Goal: Information Seeking & Learning: Learn about a topic

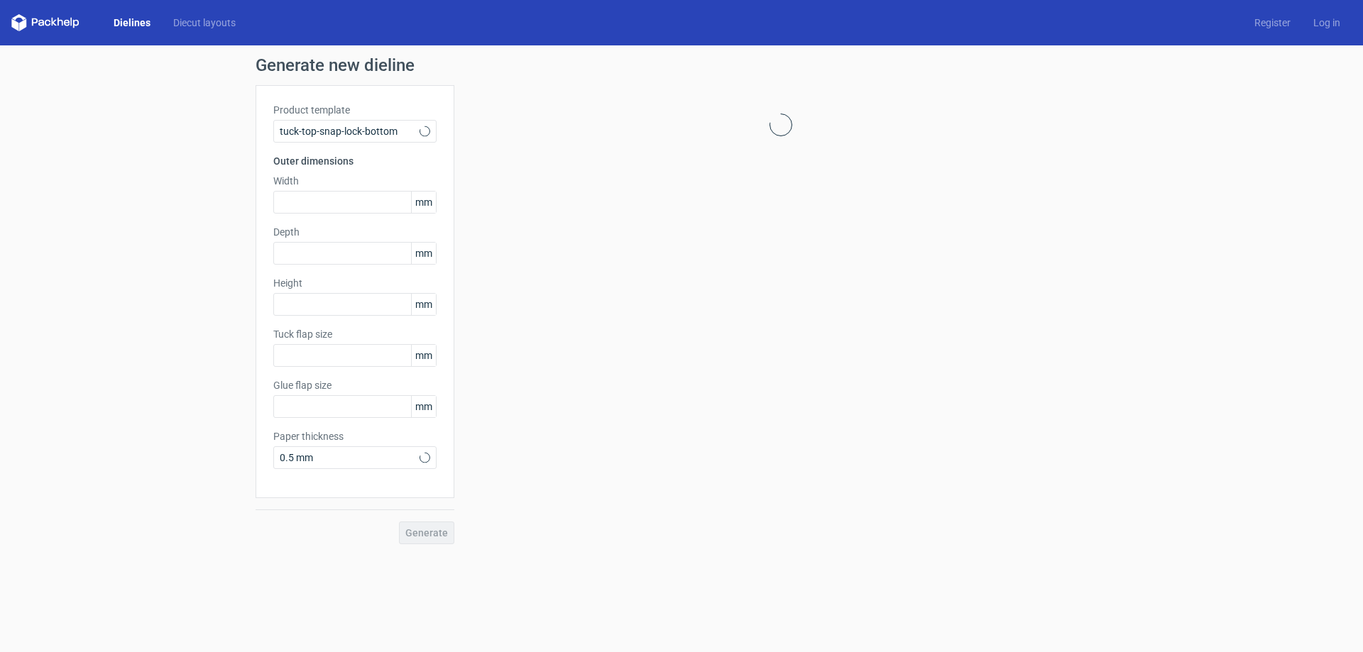
type input "15"
type input "10"
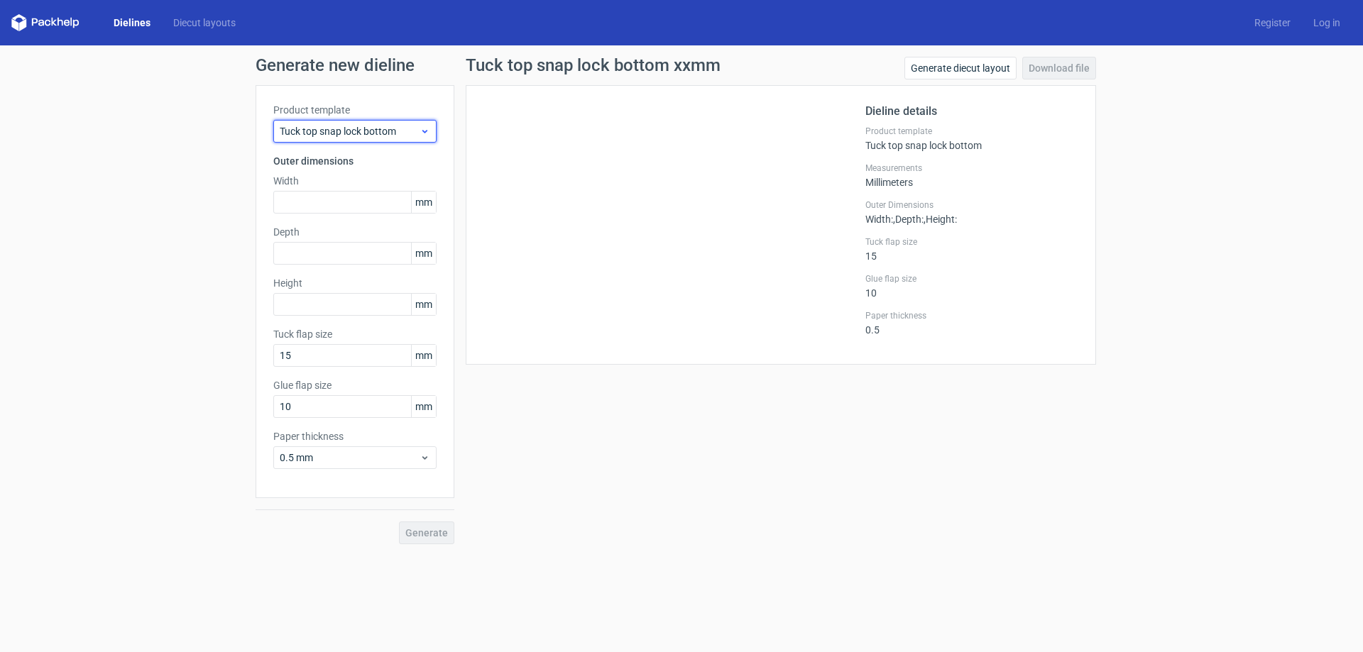
click at [407, 126] on span "Tuck top snap lock bottom" at bounding box center [350, 131] width 140 height 14
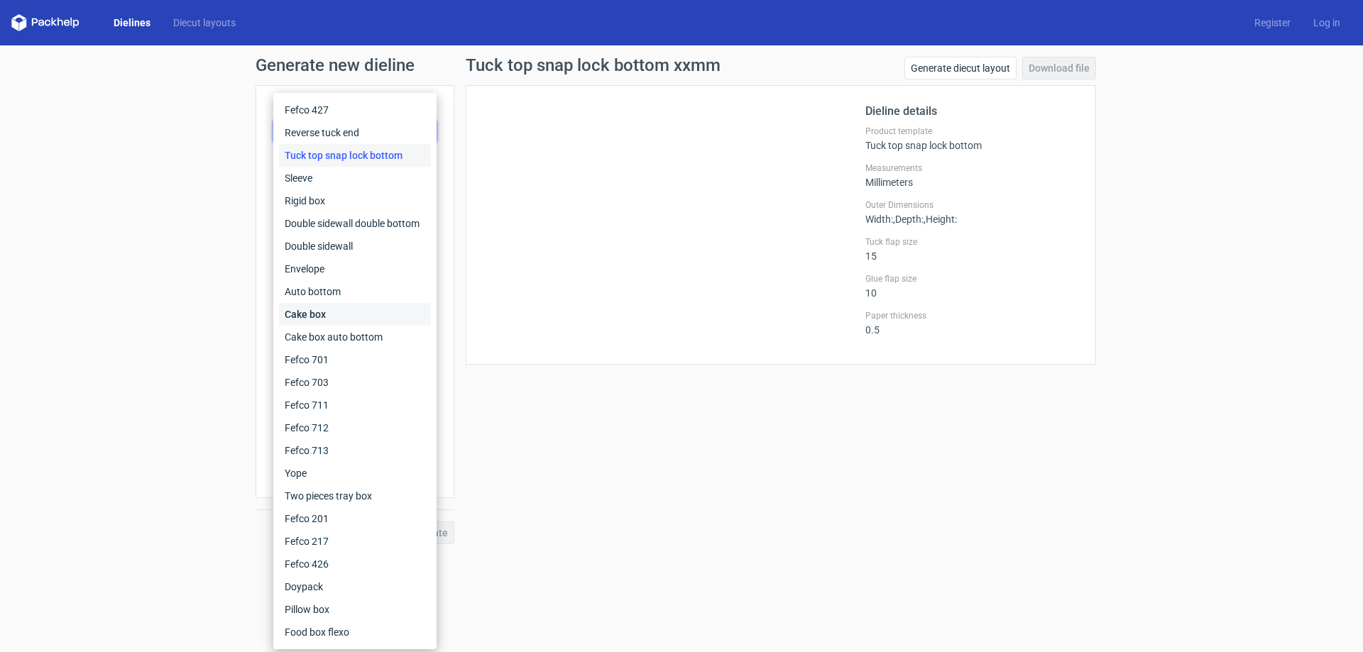
click at [340, 319] on div "Cake box" at bounding box center [355, 314] width 152 height 23
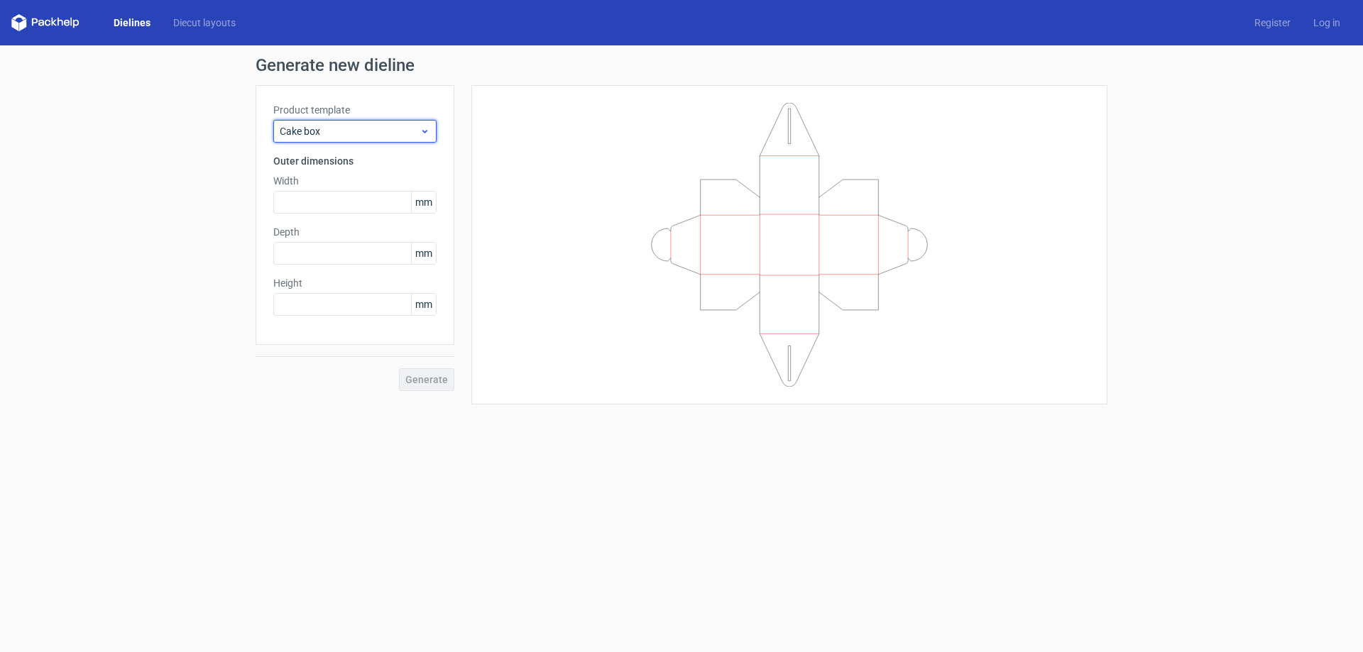
click at [395, 133] on span "Cake box" at bounding box center [350, 131] width 140 height 14
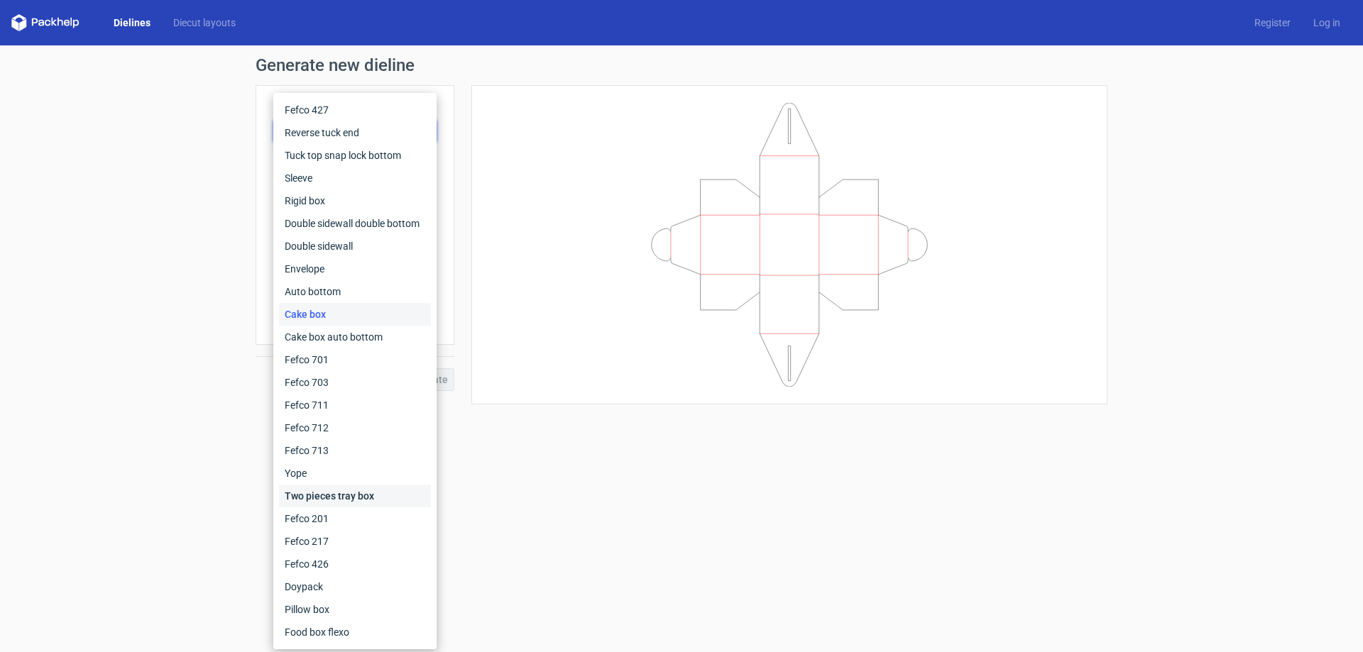
click at [332, 499] on div "Two pieces tray box" at bounding box center [355, 496] width 152 height 23
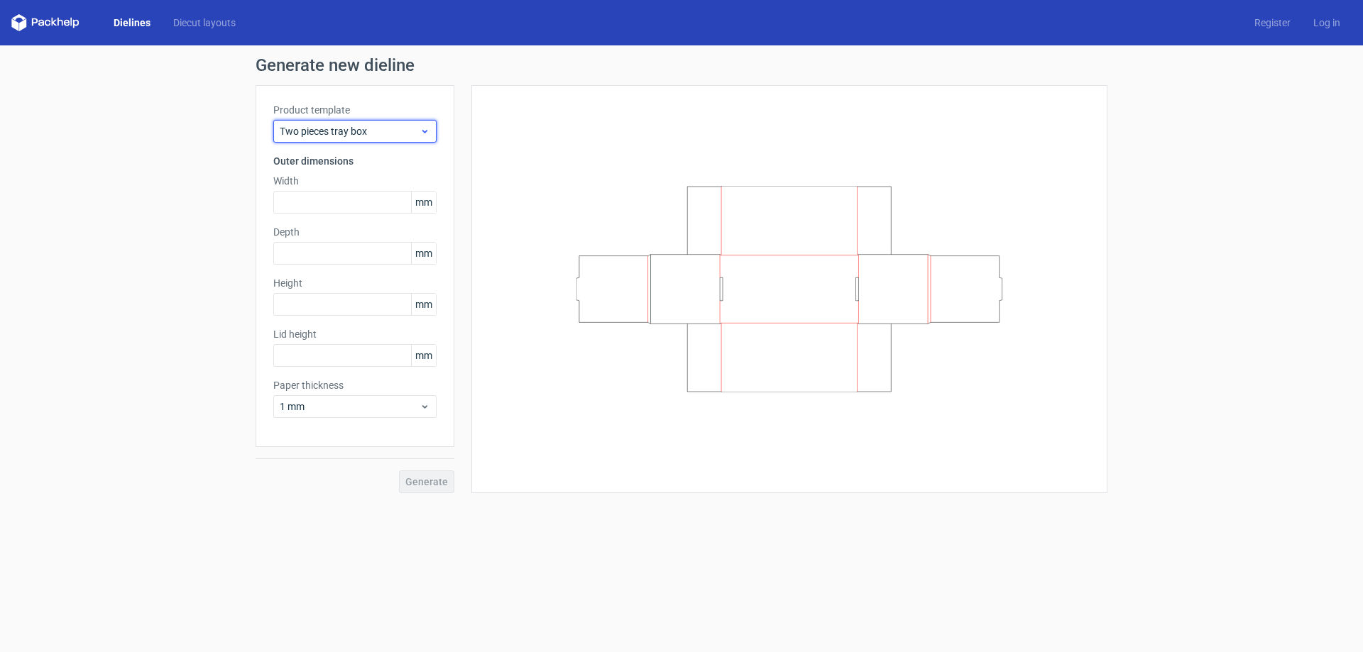
click at [376, 132] on span "Two pieces tray box" at bounding box center [350, 131] width 140 height 14
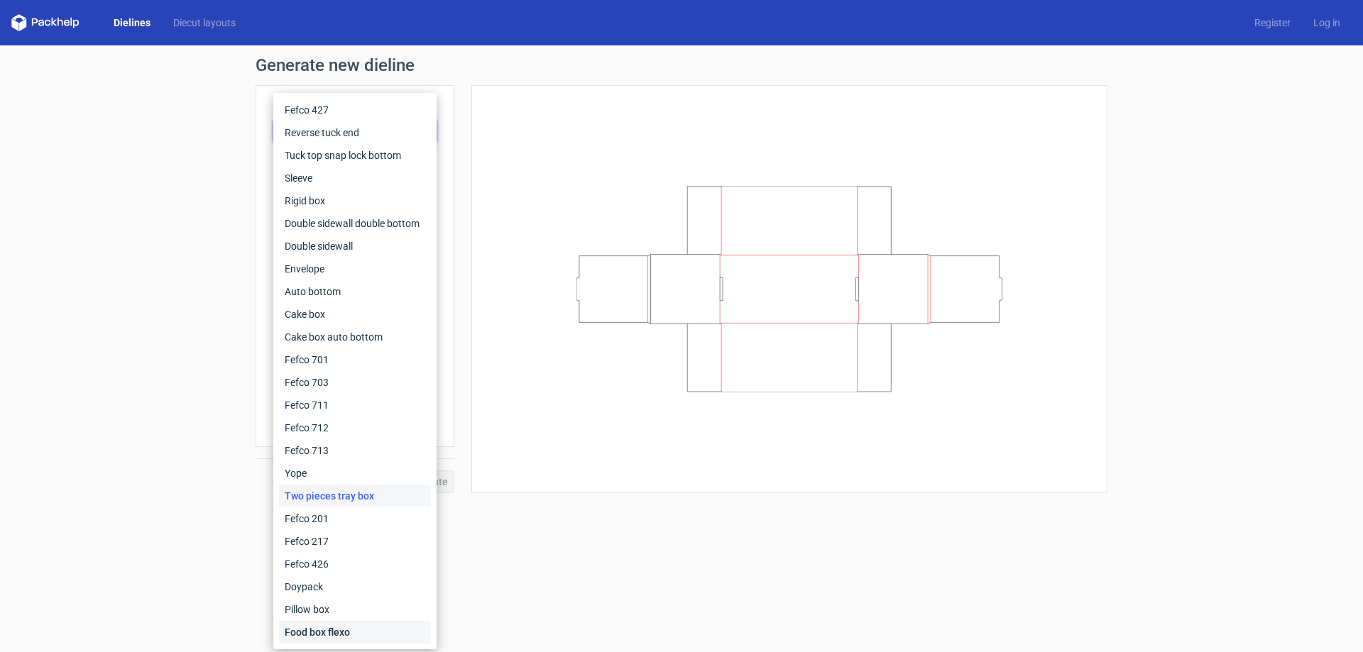
click at [325, 628] on div "Food box flexo" at bounding box center [355, 632] width 152 height 23
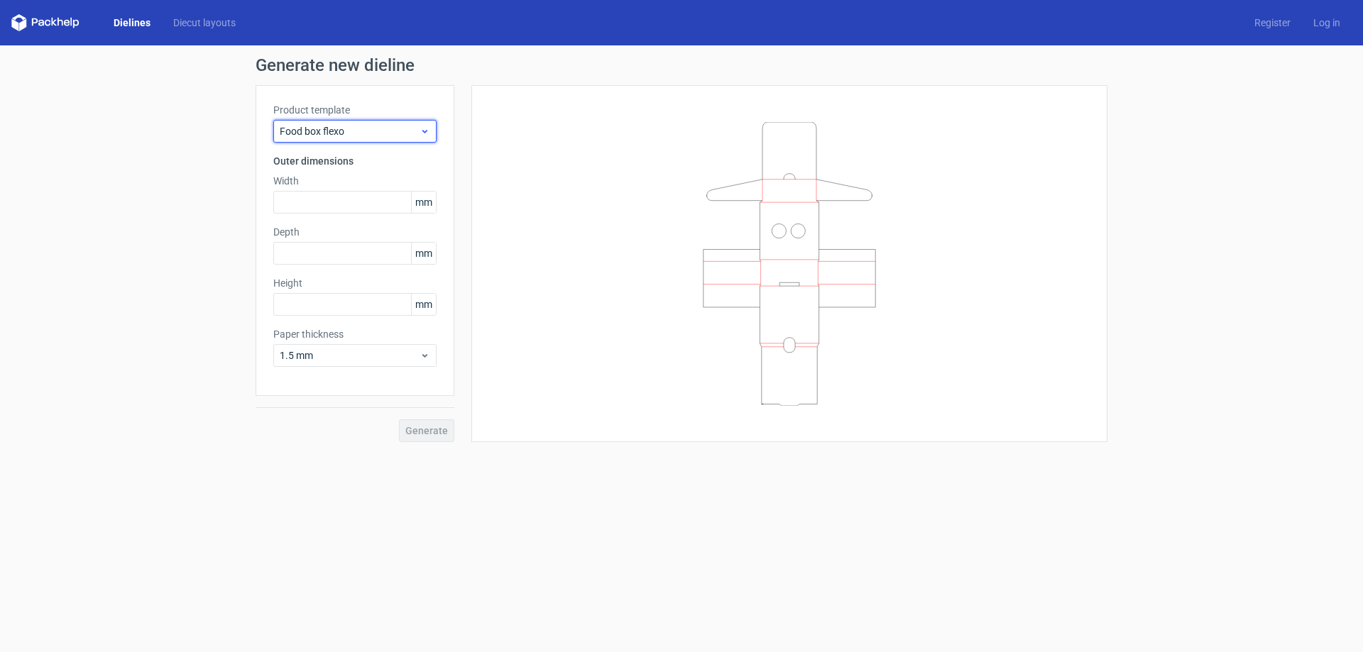
click at [348, 139] on div "Food box flexo" at bounding box center [354, 131] width 163 height 23
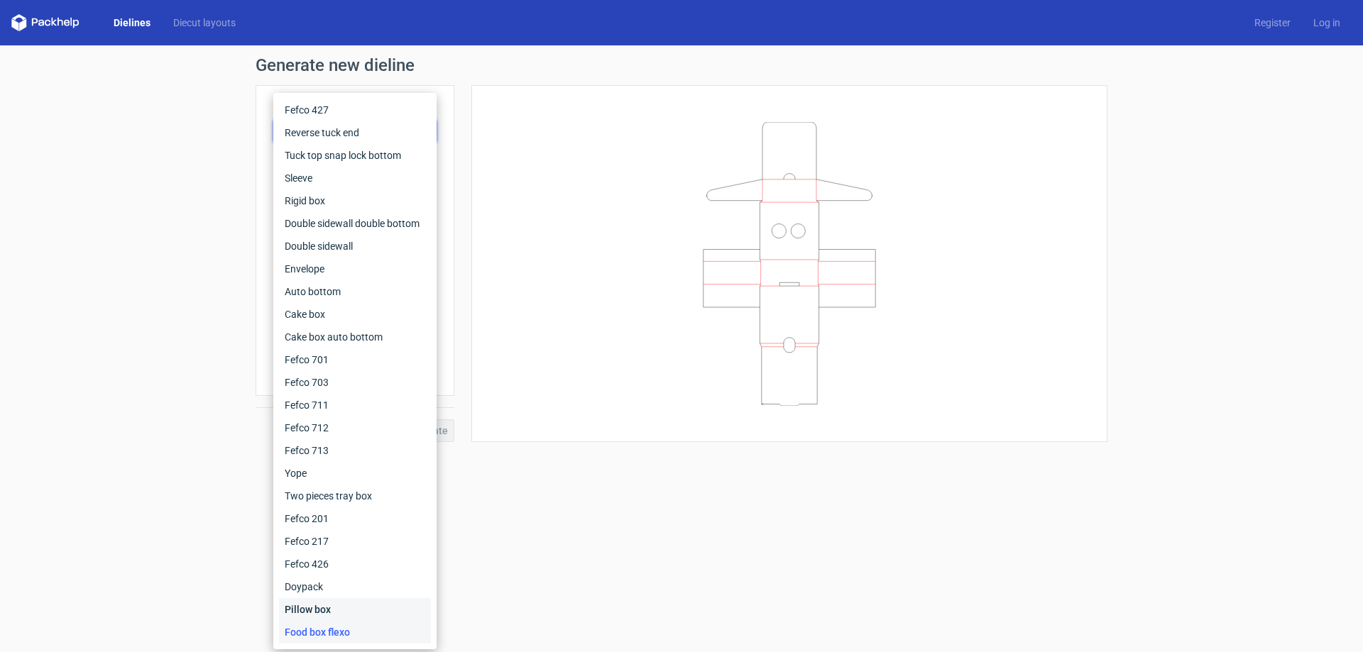
click at [318, 608] on div "Pillow box" at bounding box center [355, 609] width 152 height 23
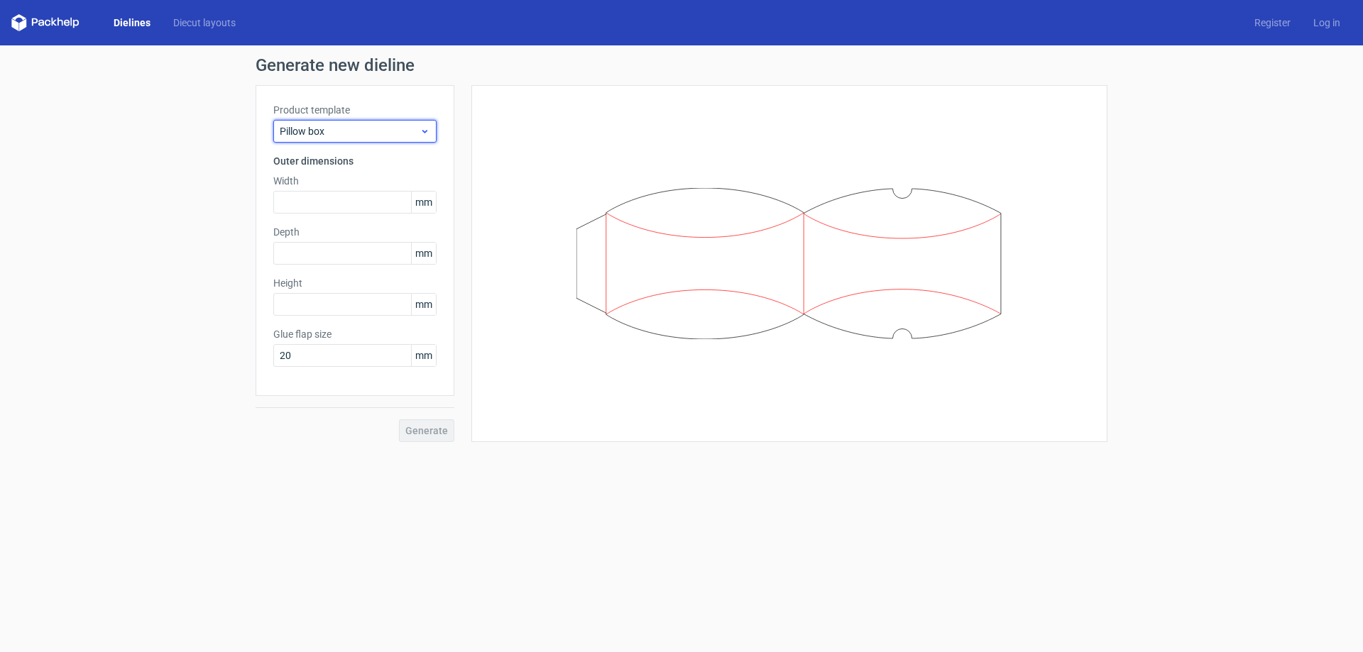
click at [420, 128] on icon at bounding box center [425, 131] width 11 height 11
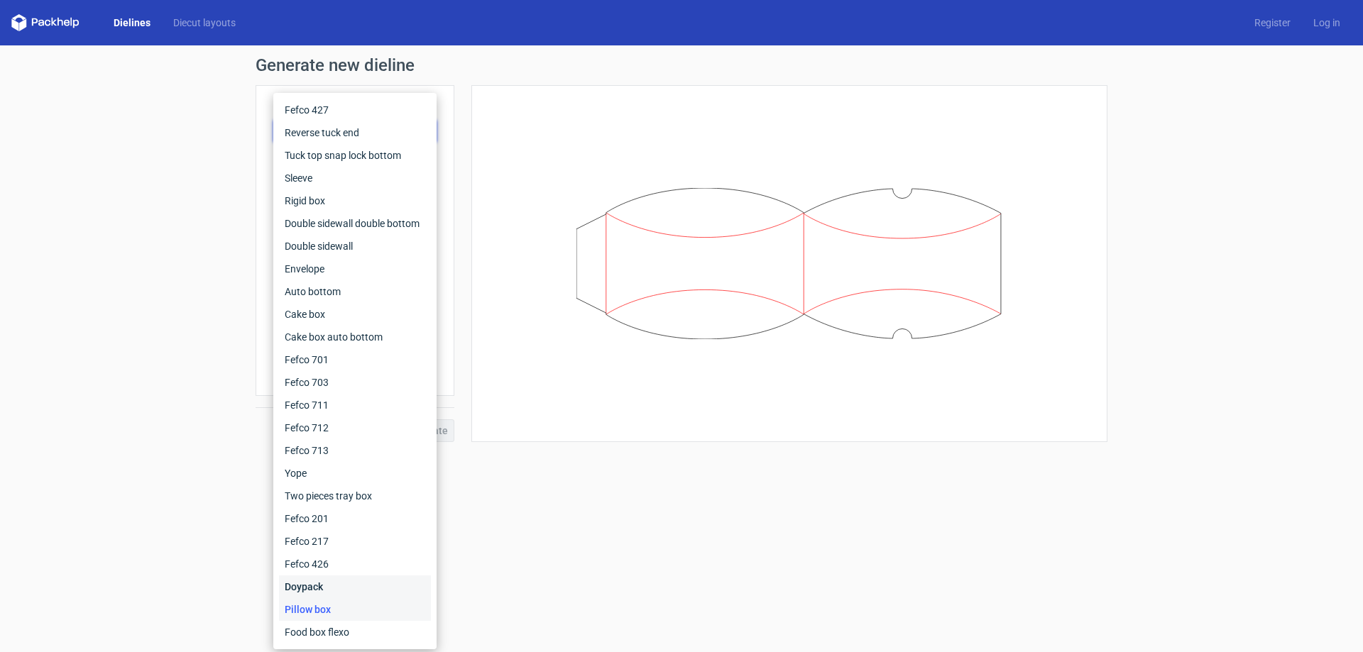
click at [318, 590] on div "Doypack" at bounding box center [355, 587] width 152 height 23
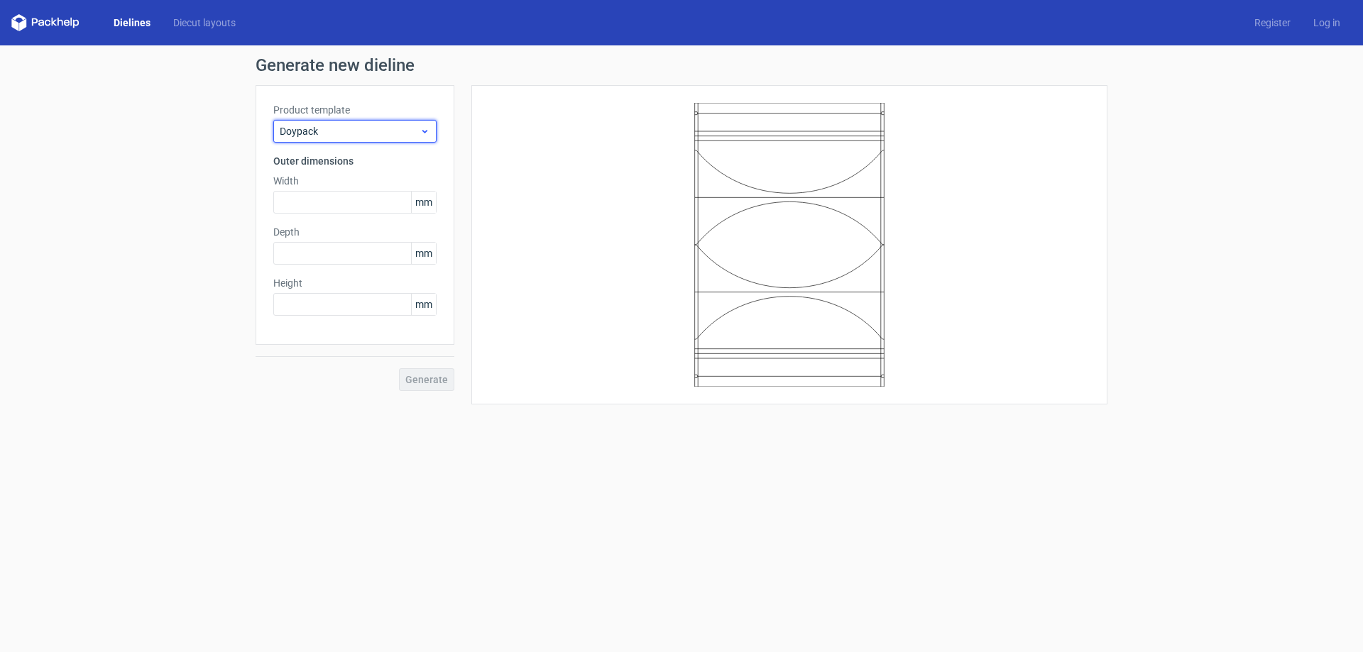
click at [423, 131] on use at bounding box center [424, 132] width 5 height 4
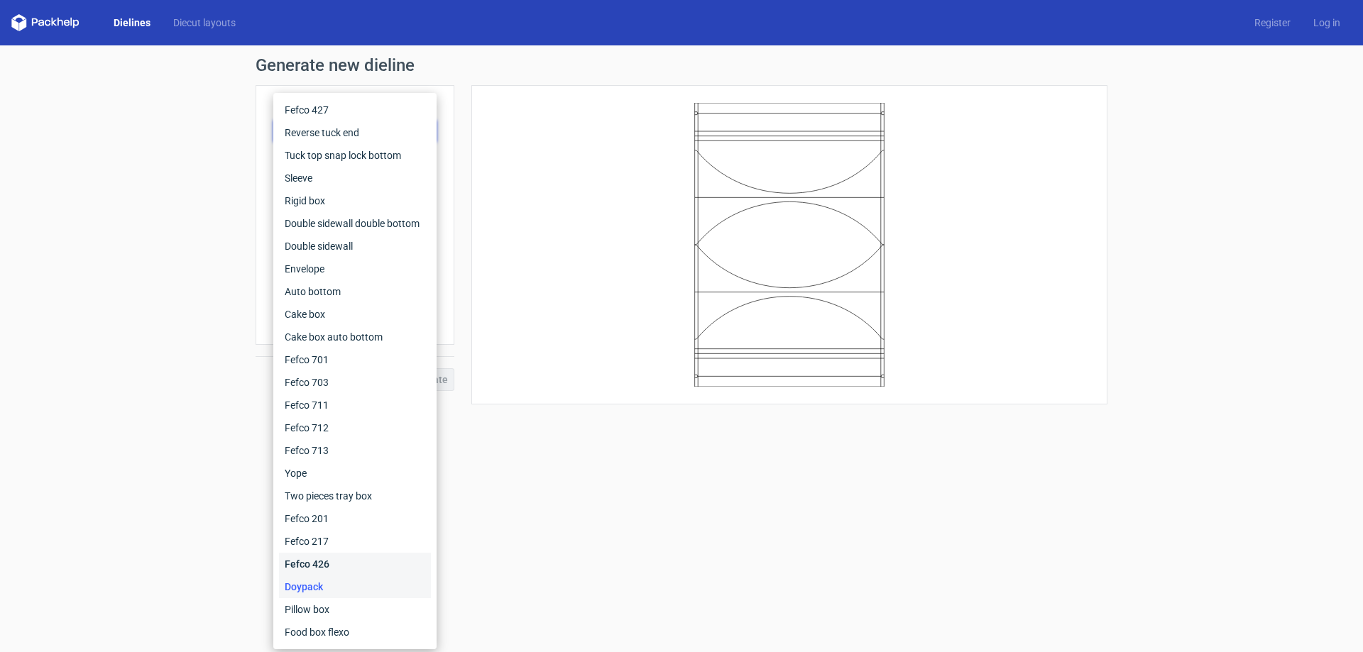
click at [305, 569] on div "Fefco 426" at bounding box center [355, 564] width 152 height 23
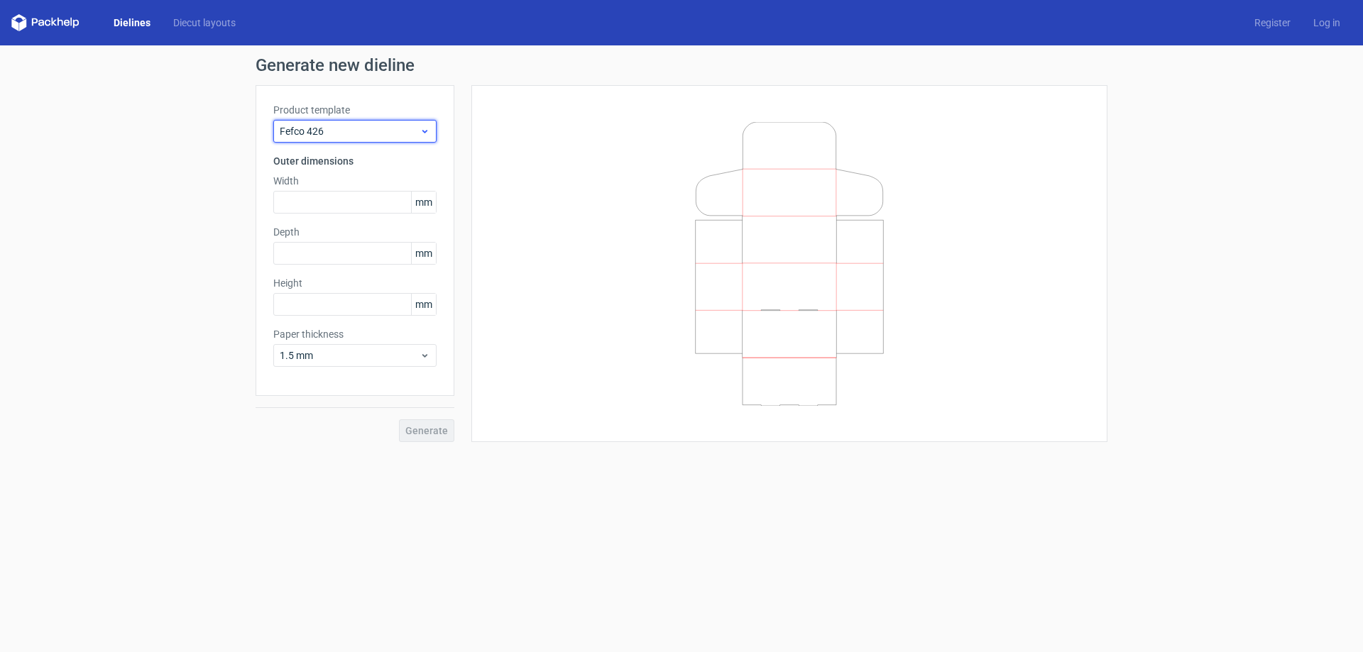
click at [429, 134] on icon at bounding box center [425, 131] width 11 height 11
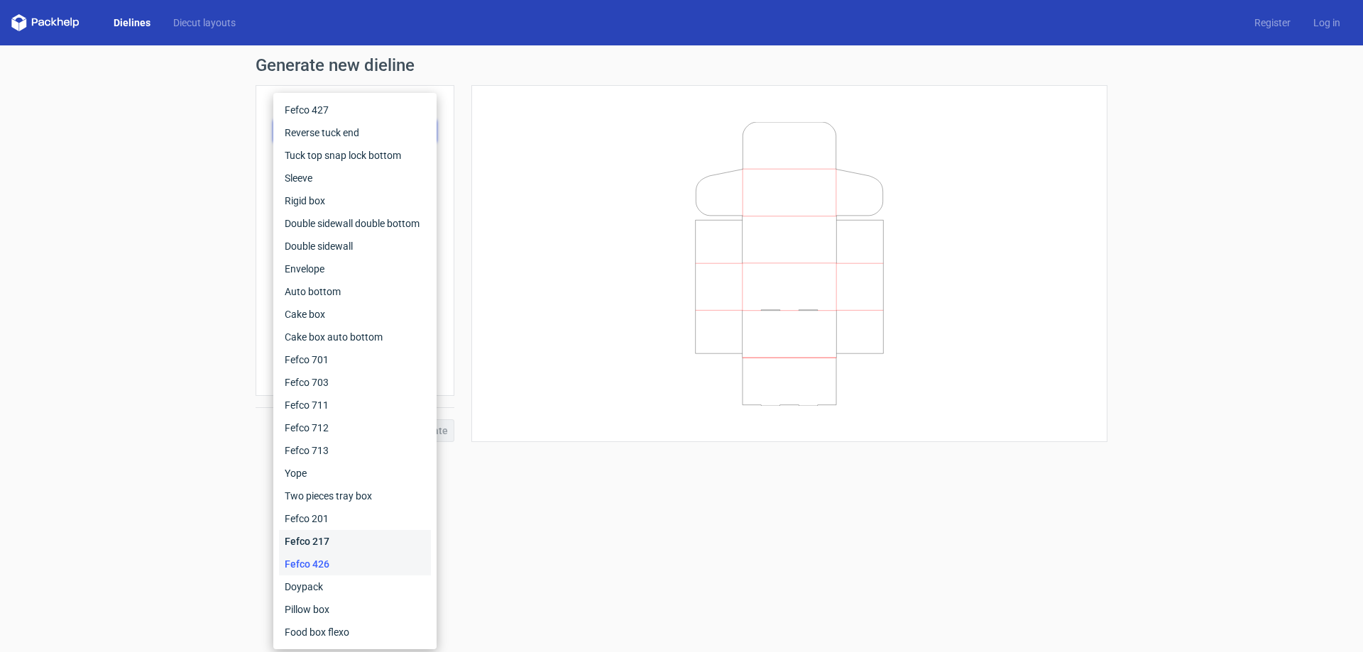
click at [322, 538] on div "Fefco 217" at bounding box center [355, 541] width 152 height 23
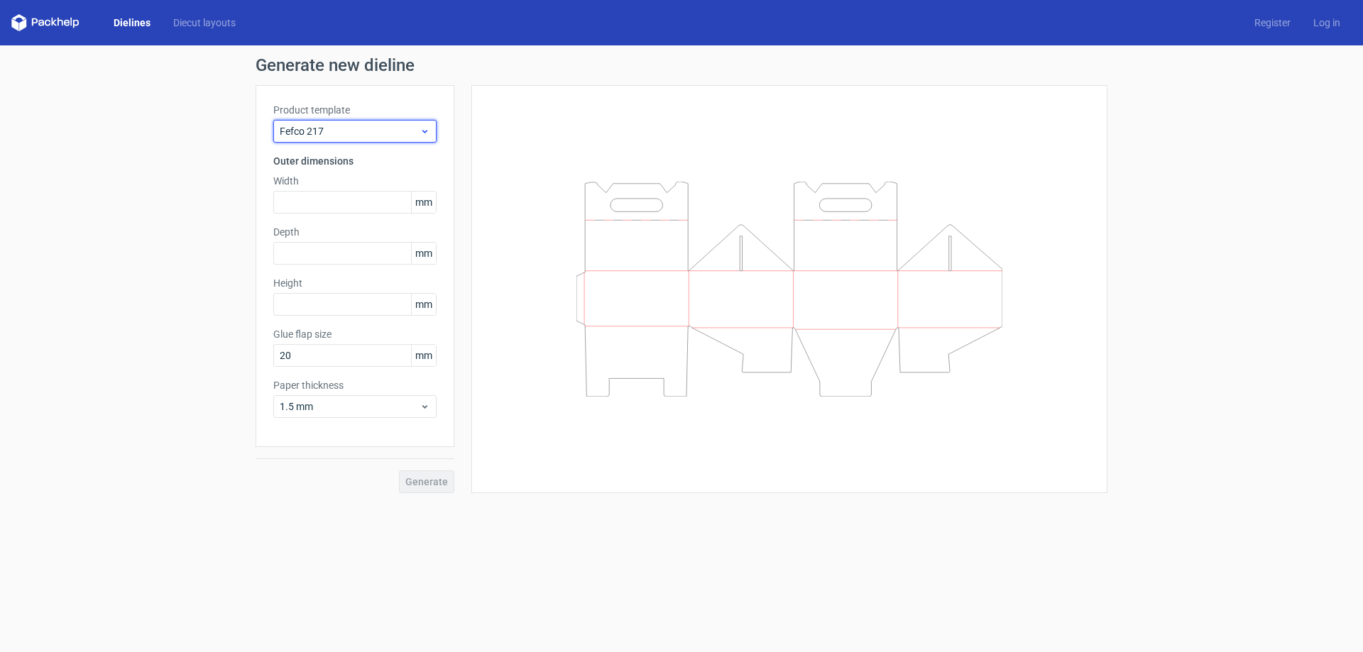
click at [429, 129] on icon at bounding box center [425, 131] width 11 height 11
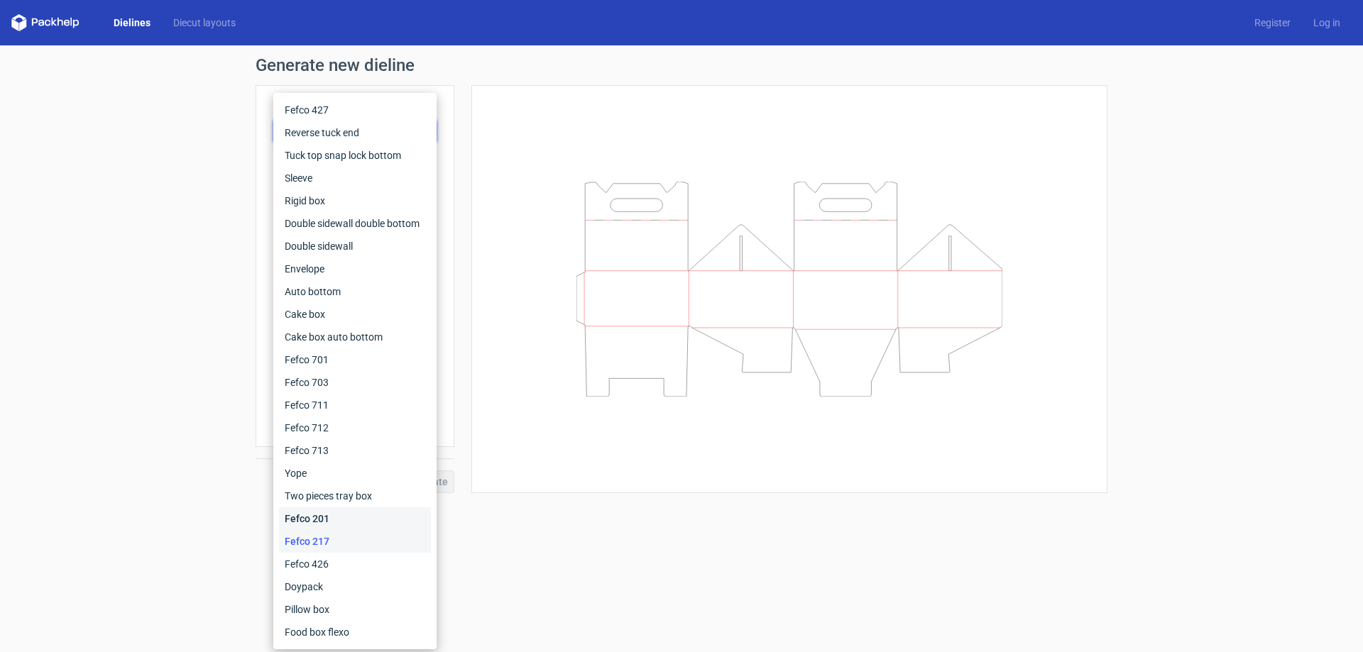
click at [310, 516] on div "Fefco 201" at bounding box center [355, 519] width 152 height 23
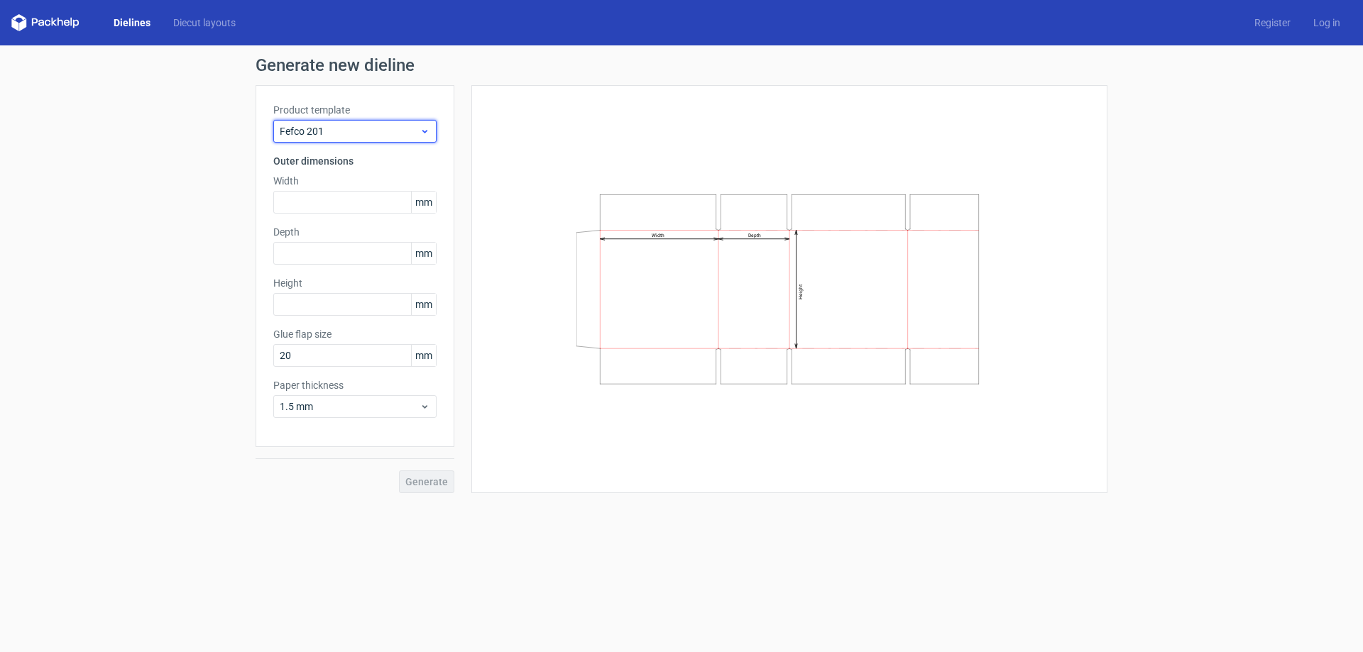
click at [425, 135] on icon at bounding box center [425, 131] width 11 height 11
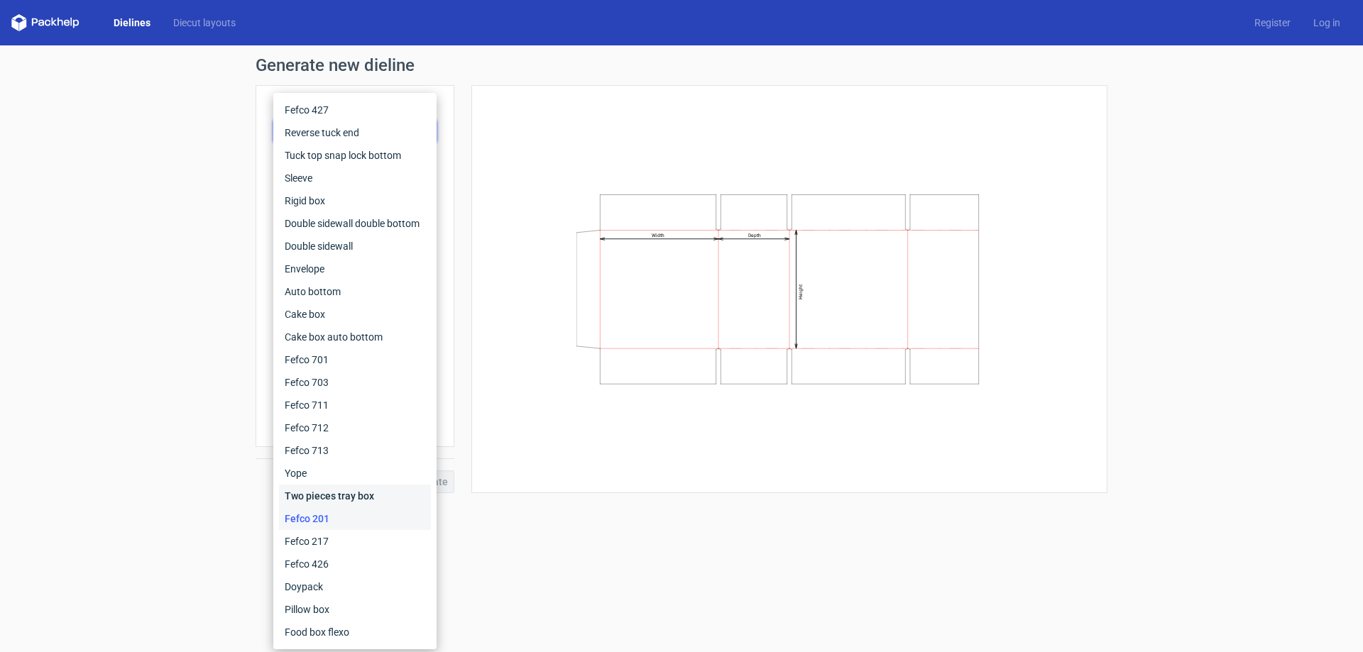
click at [335, 497] on div "Two pieces tray box" at bounding box center [355, 496] width 152 height 23
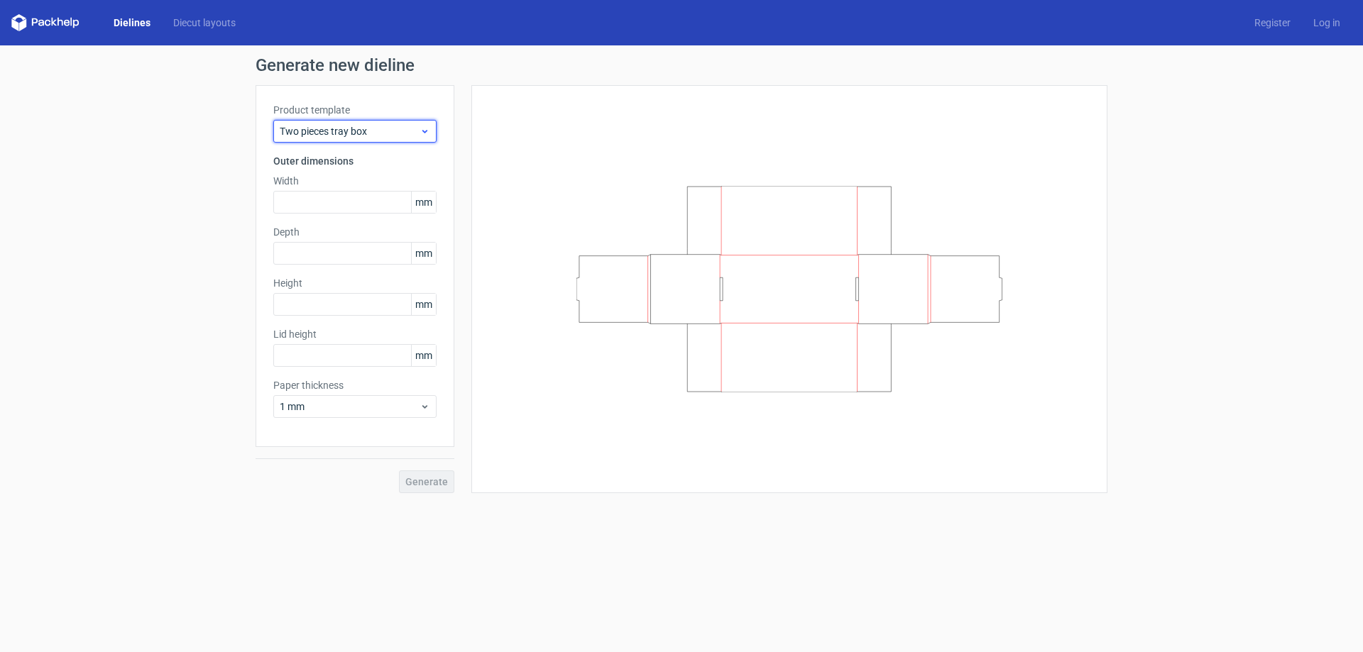
click at [429, 136] on icon at bounding box center [425, 131] width 11 height 11
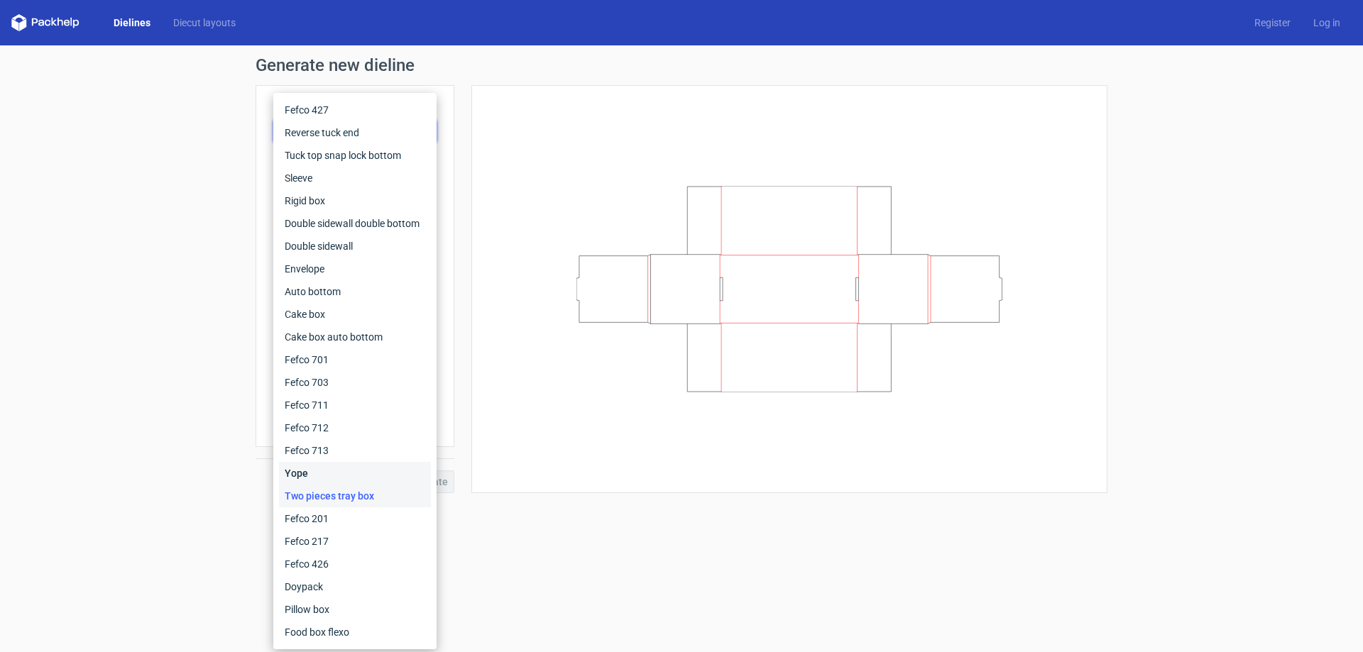
click at [302, 468] on div "Yope" at bounding box center [355, 473] width 152 height 23
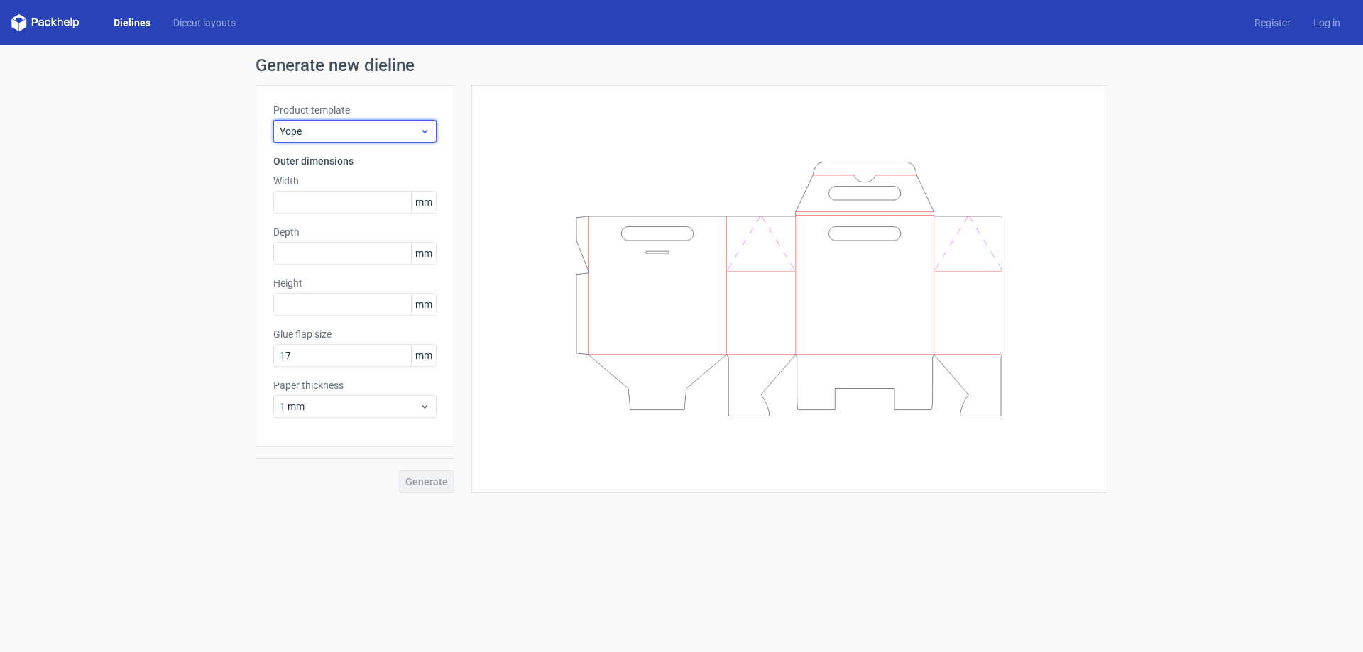
click at [422, 128] on icon at bounding box center [425, 131] width 11 height 11
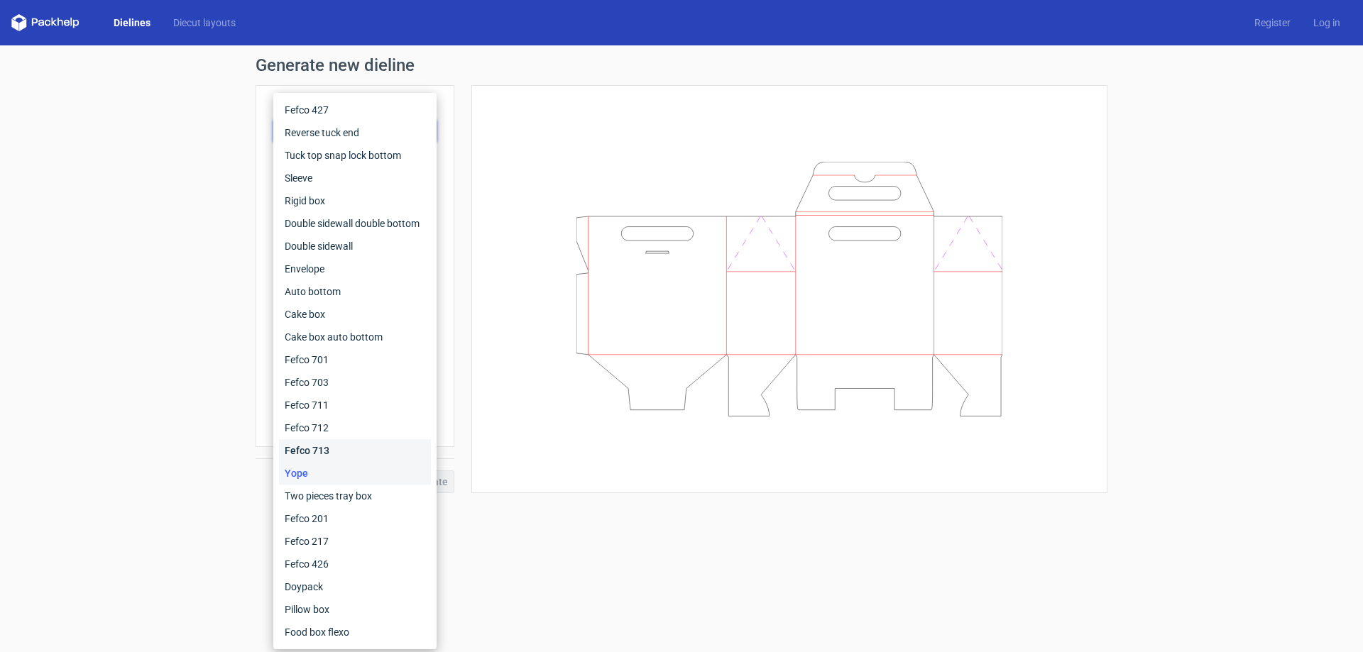
click at [314, 449] on div "Fefco 713" at bounding box center [355, 450] width 152 height 23
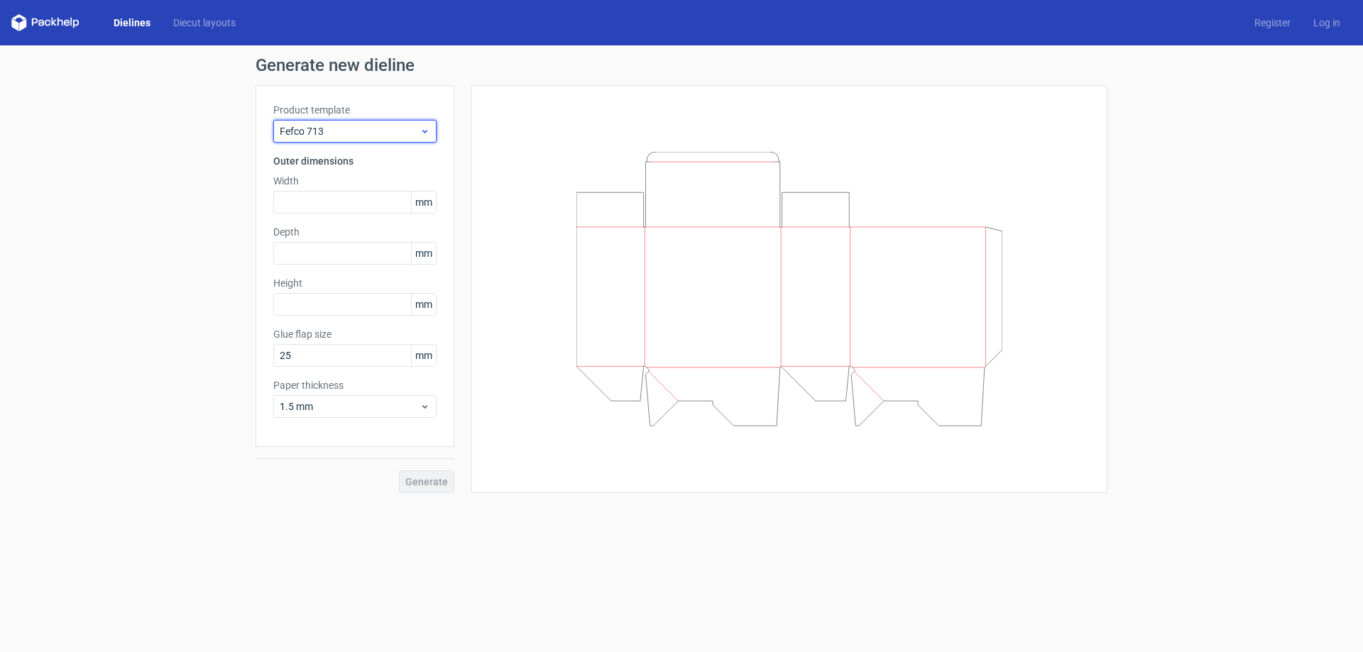
click at [341, 132] on span "Fefco 713" at bounding box center [350, 131] width 140 height 14
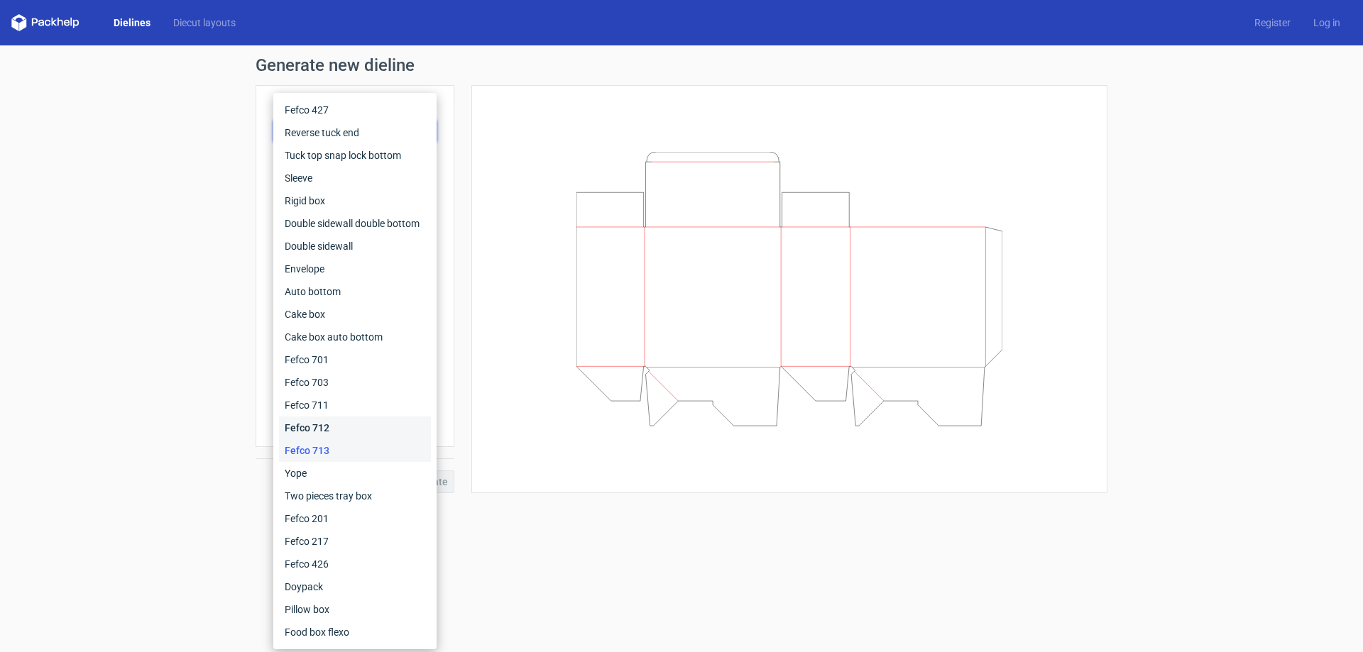
click at [314, 422] on div "Fefco 712" at bounding box center [355, 428] width 152 height 23
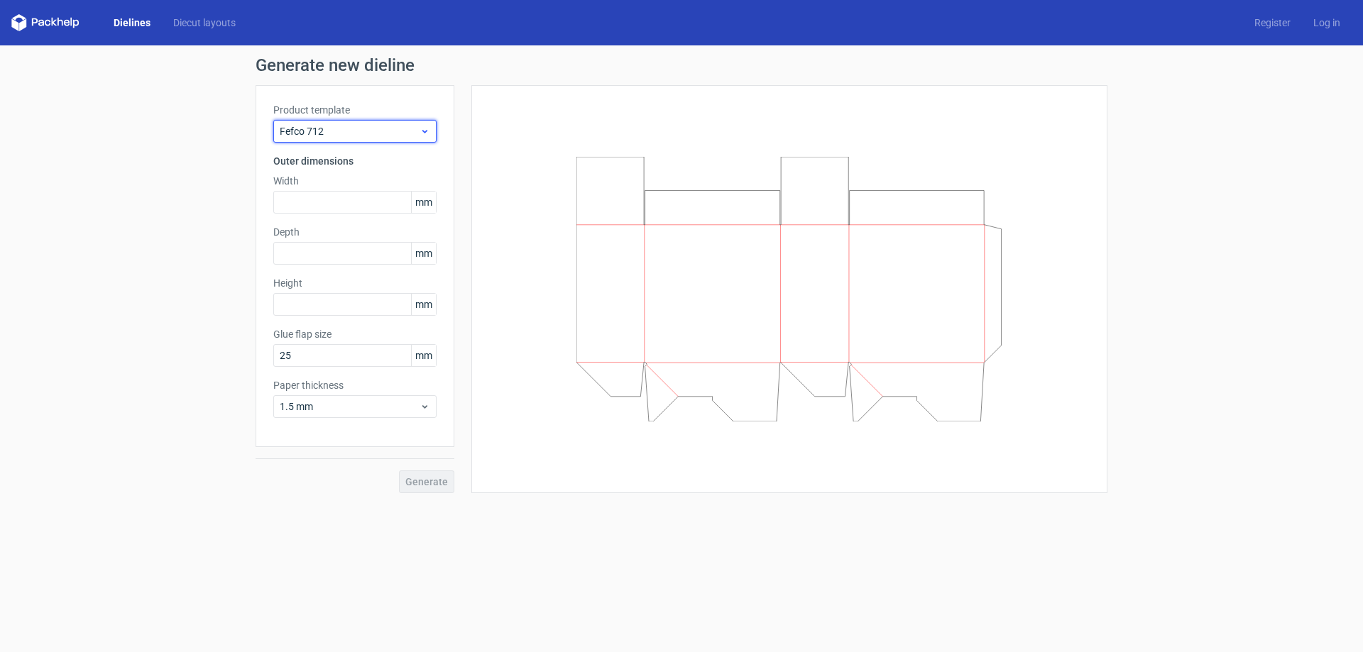
click at [420, 131] on icon at bounding box center [425, 131] width 11 height 11
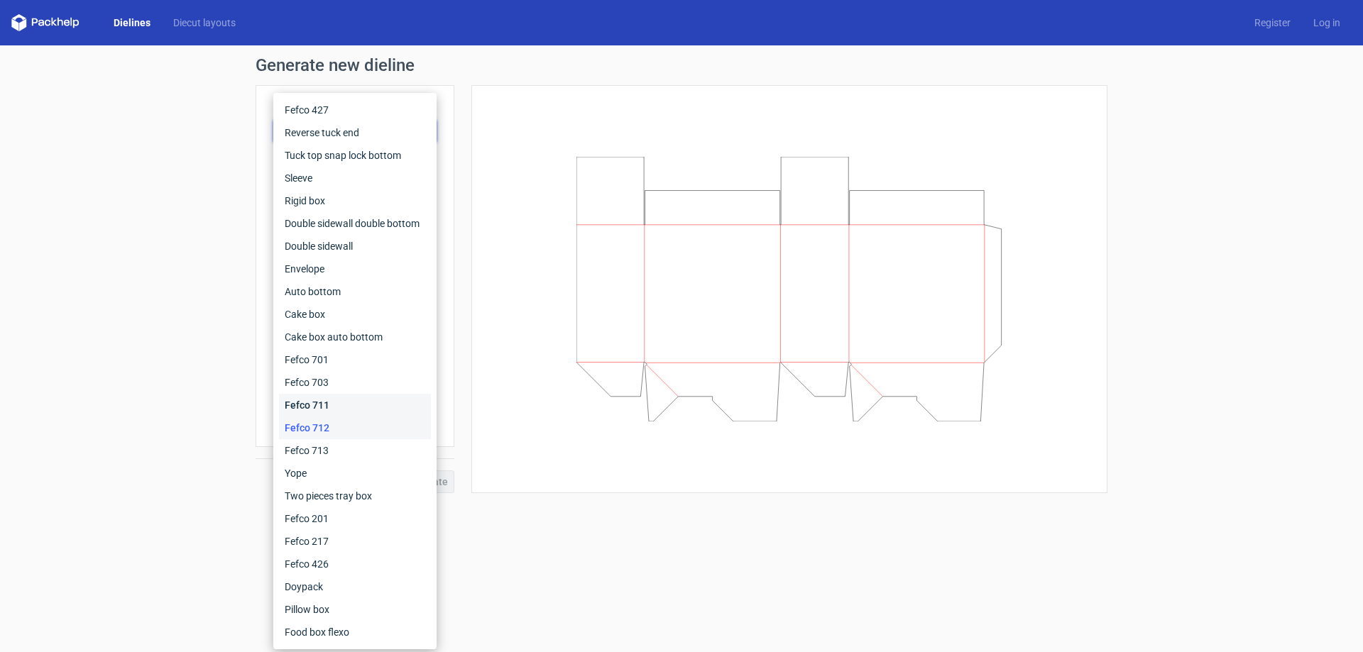
click at [322, 400] on div "Fefco 711" at bounding box center [355, 405] width 152 height 23
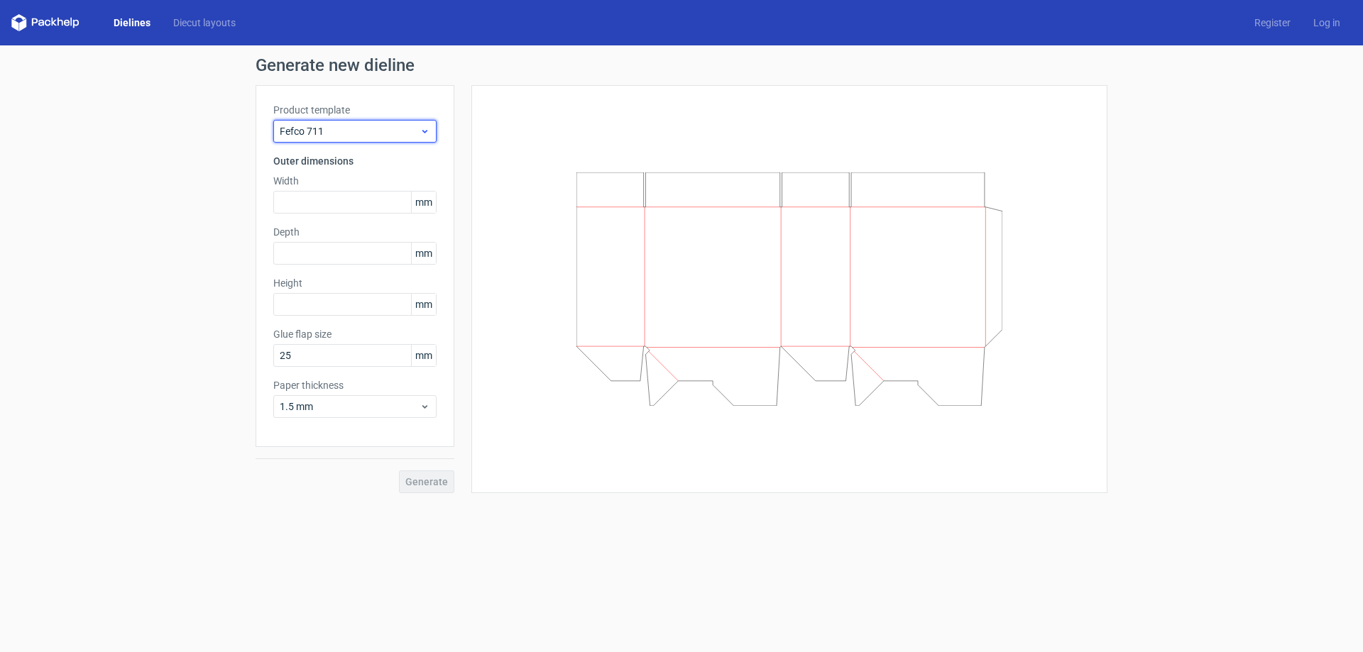
click at [372, 134] on span "Fefco 711" at bounding box center [350, 131] width 140 height 14
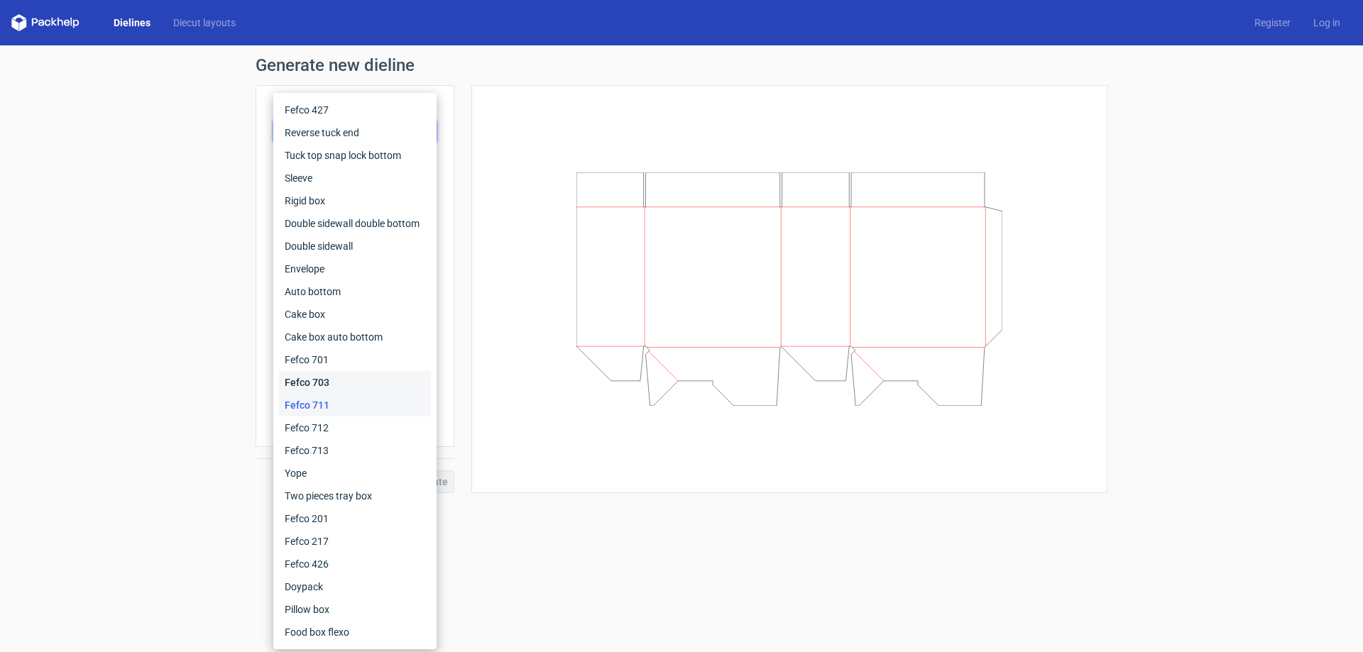
click at [332, 385] on div "Fefco 703" at bounding box center [355, 382] width 152 height 23
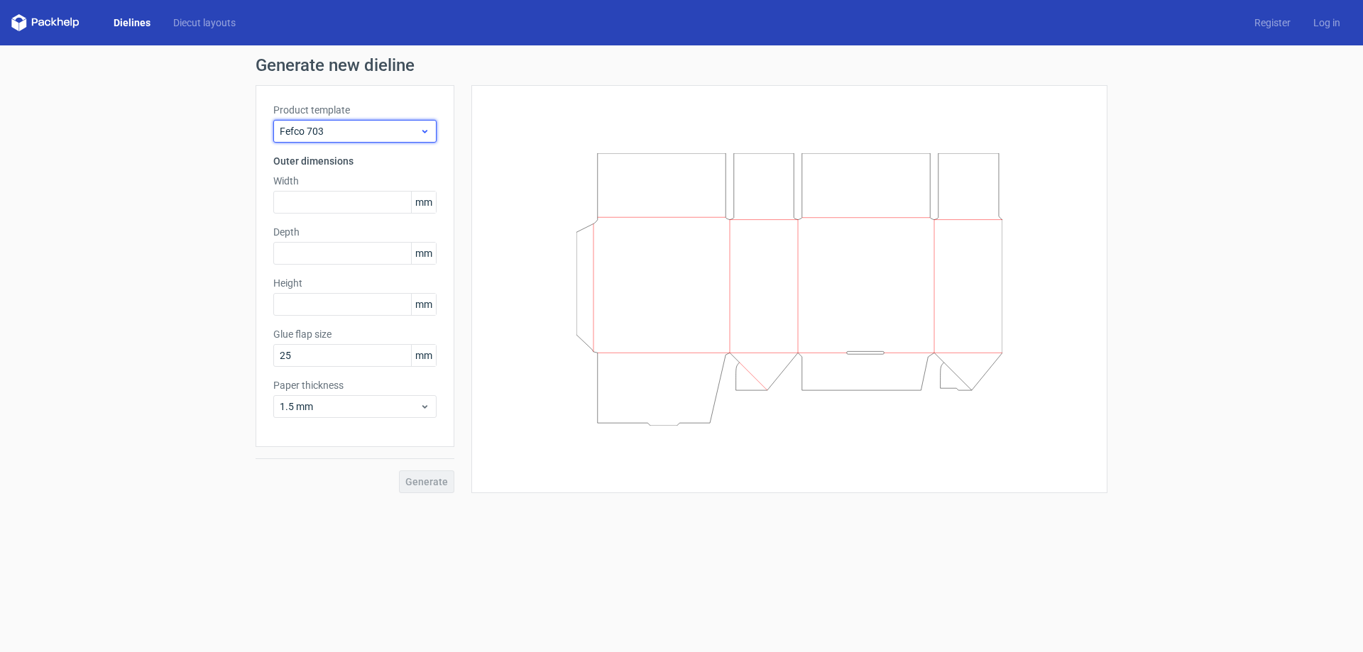
click at [353, 128] on span "Fefco 703" at bounding box center [350, 131] width 140 height 14
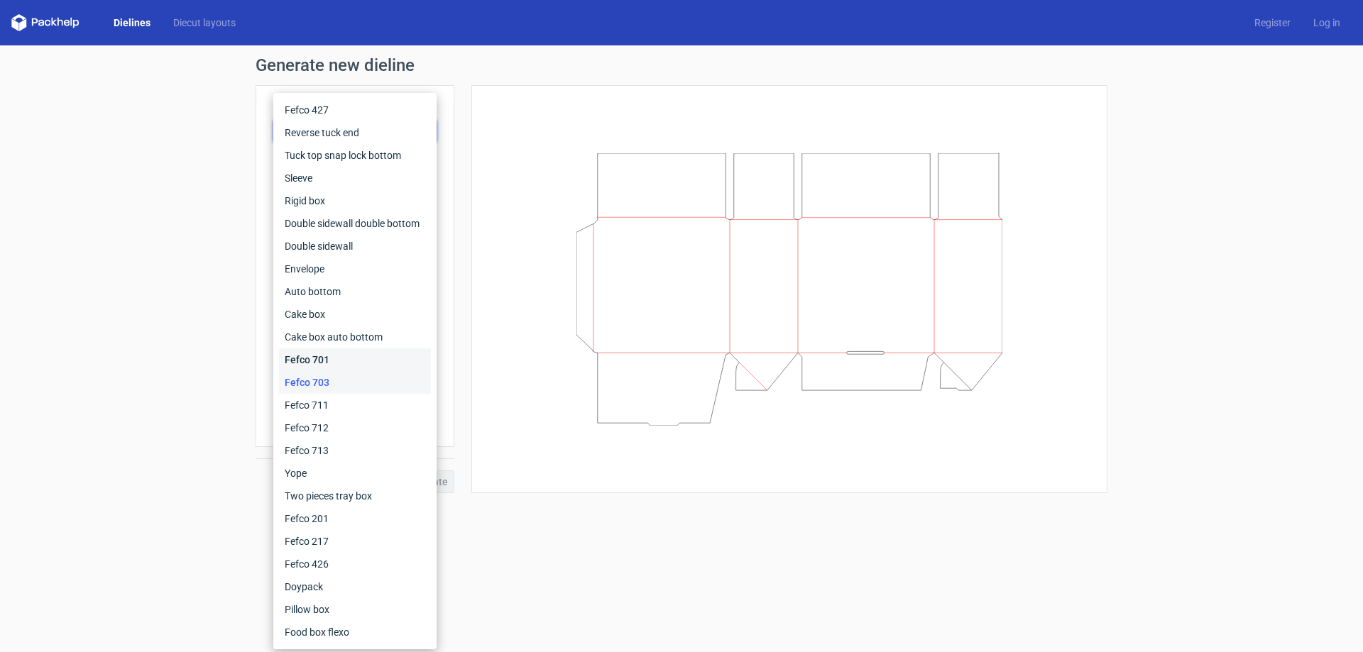
click at [314, 364] on div "Fefco 701" at bounding box center [355, 360] width 152 height 23
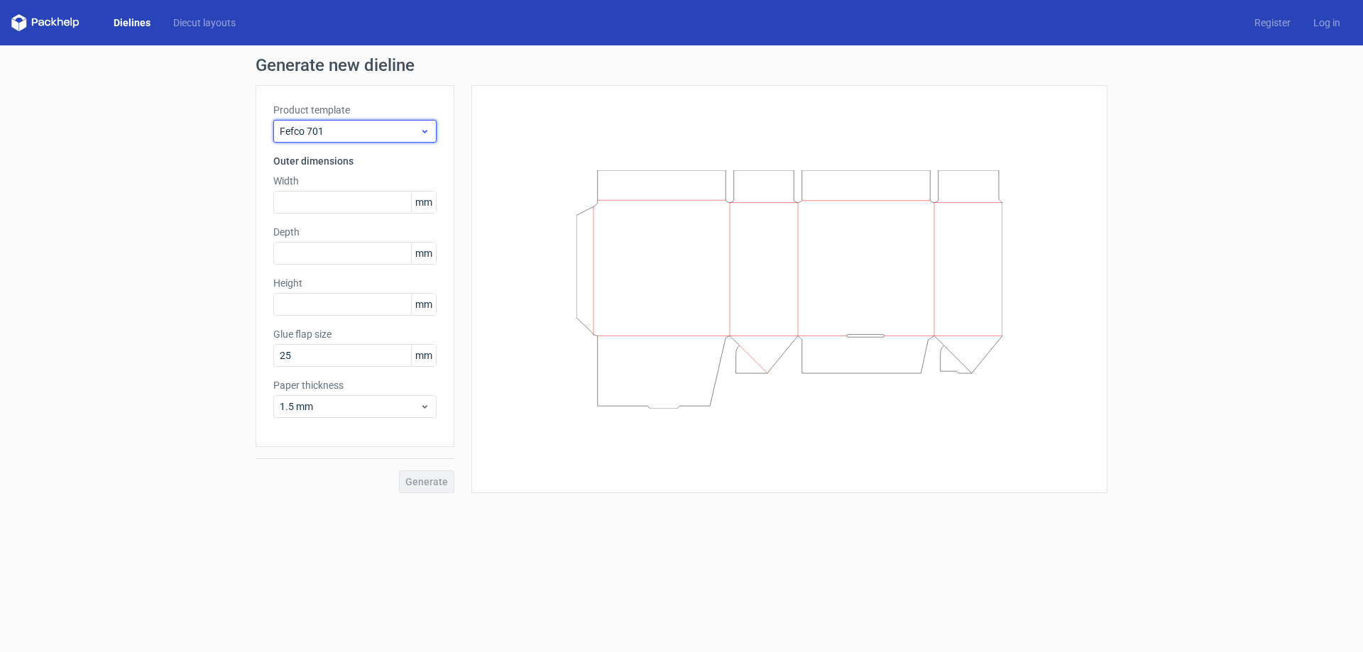
click at [348, 134] on span "Fefco 701" at bounding box center [350, 131] width 140 height 14
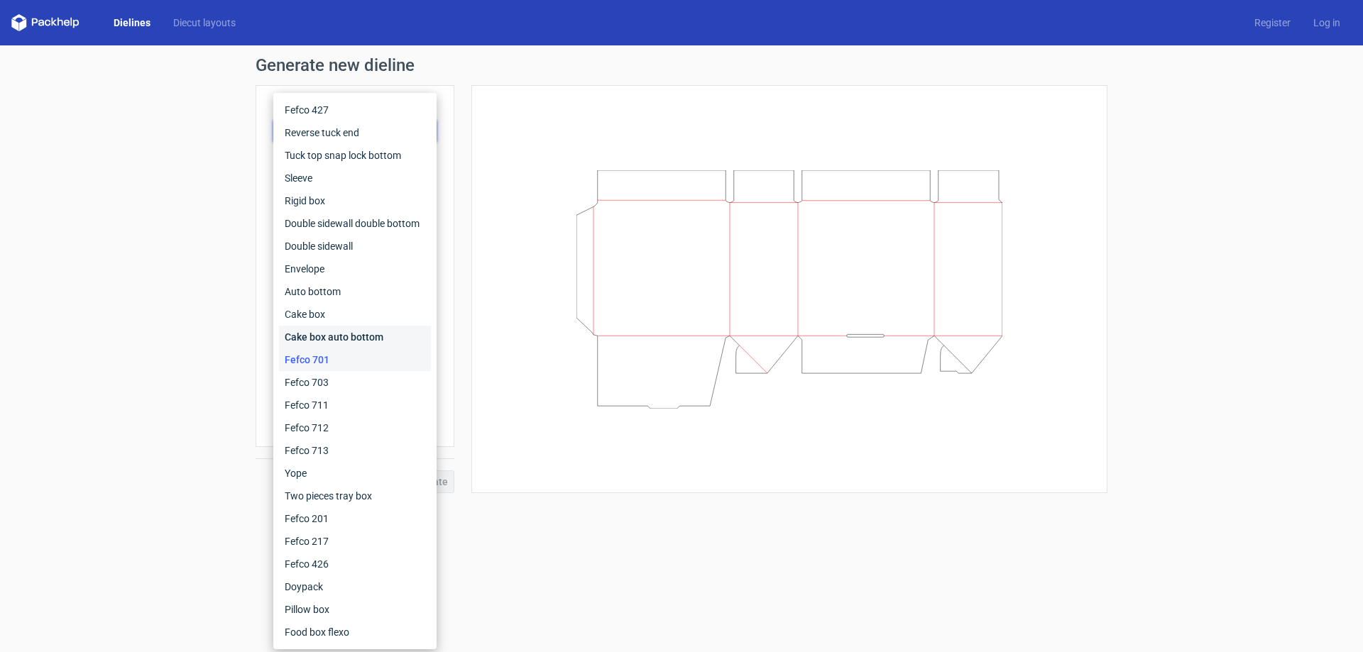
click at [319, 331] on div "Cake box auto bottom" at bounding box center [355, 337] width 152 height 23
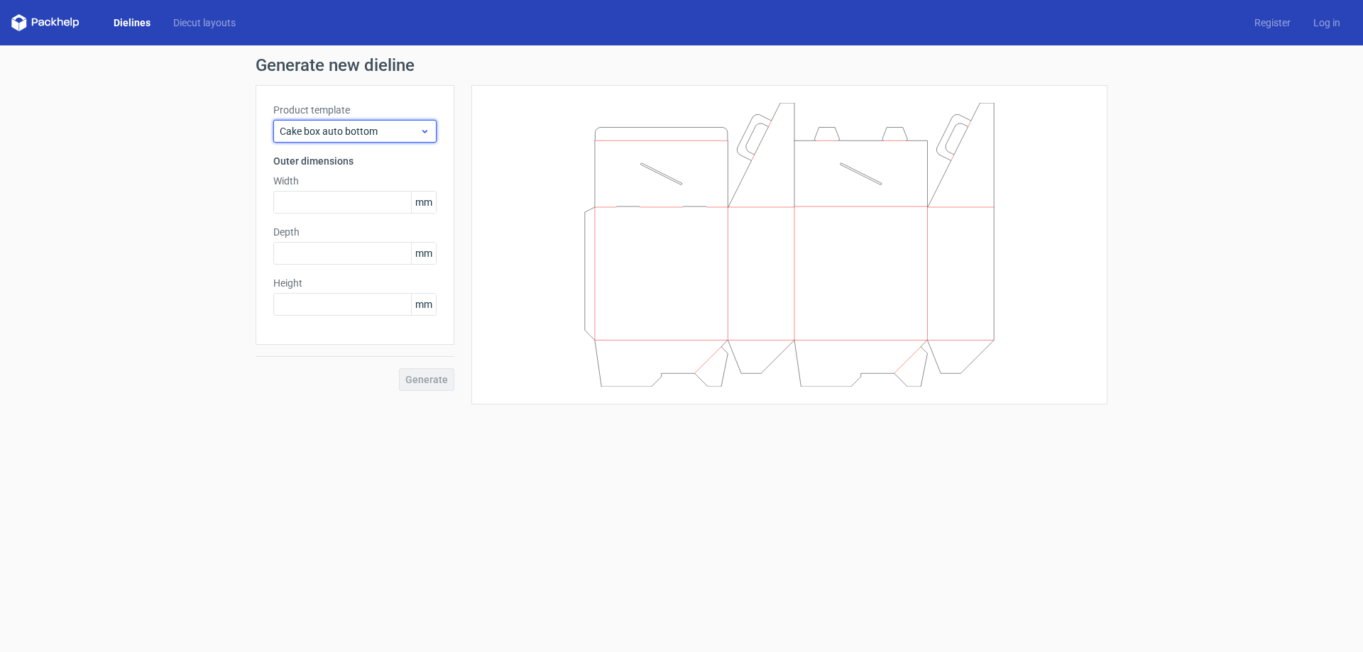
click at [372, 135] on span "Cake box auto bottom" at bounding box center [350, 131] width 140 height 14
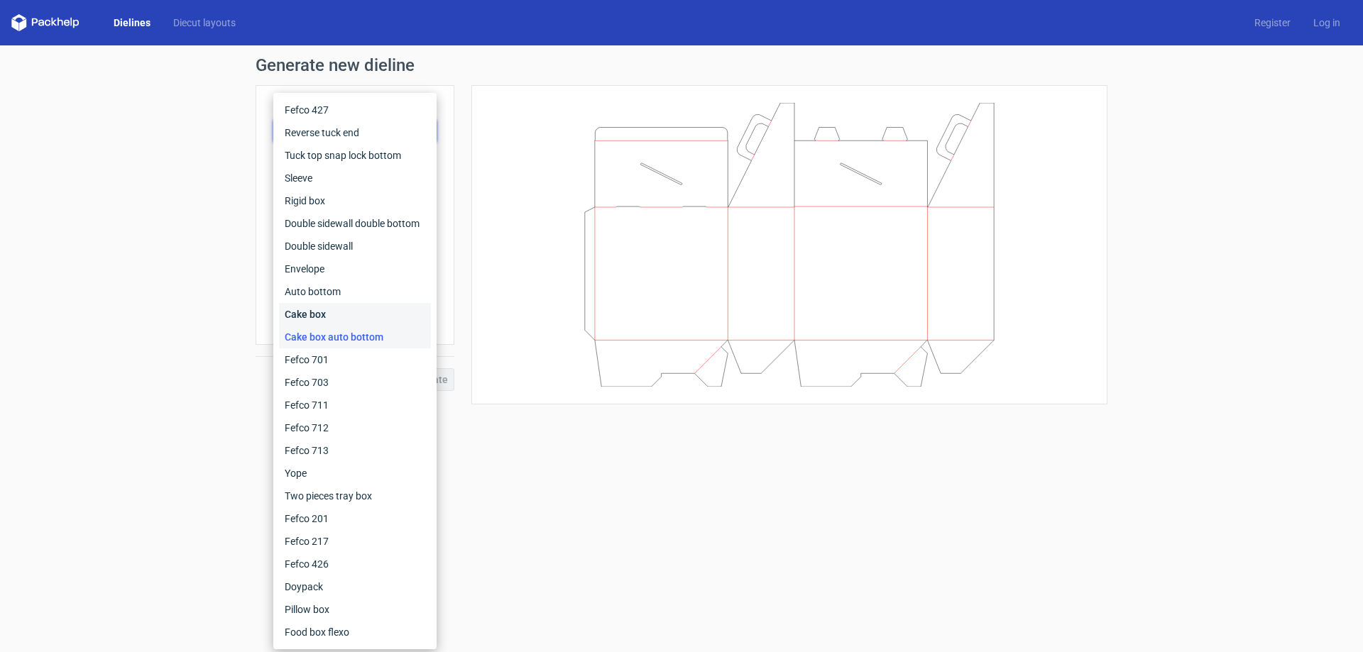
click at [334, 307] on div "Cake box" at bounding box center [355, 314] width 152 height 23
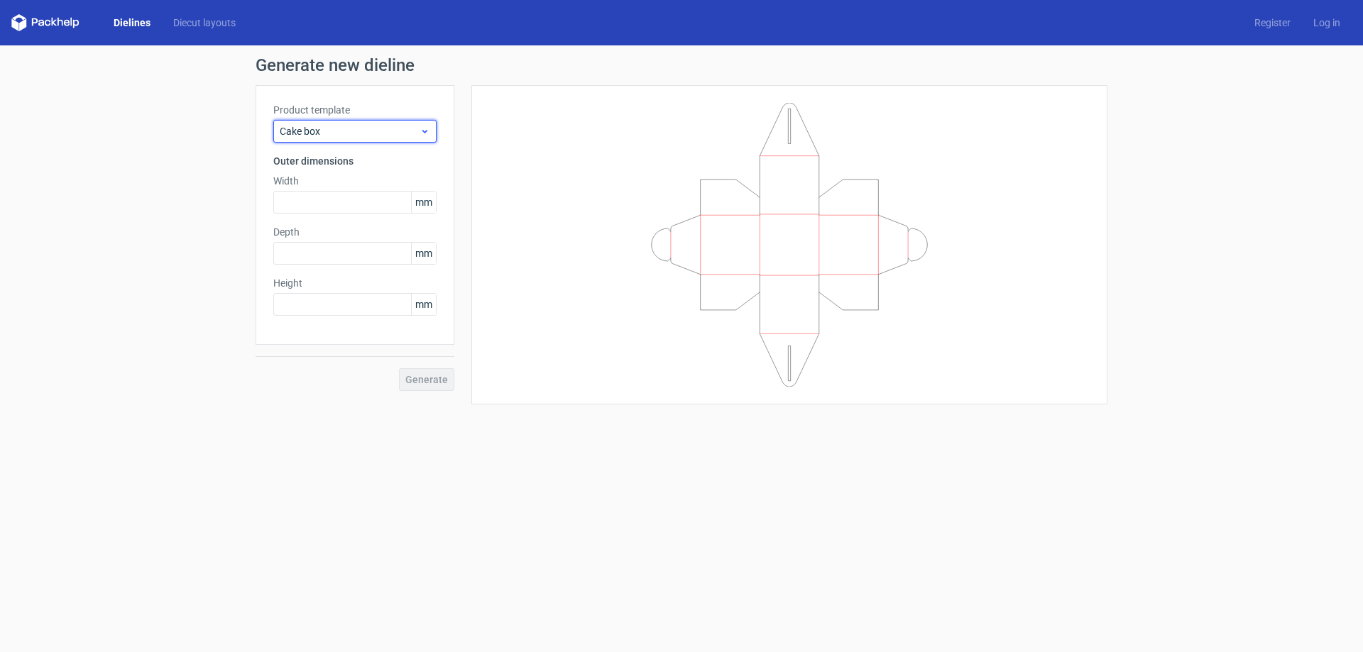
click at [377, 134] on span "Cake box" at bounding box center [350, 131] width 140 height 14
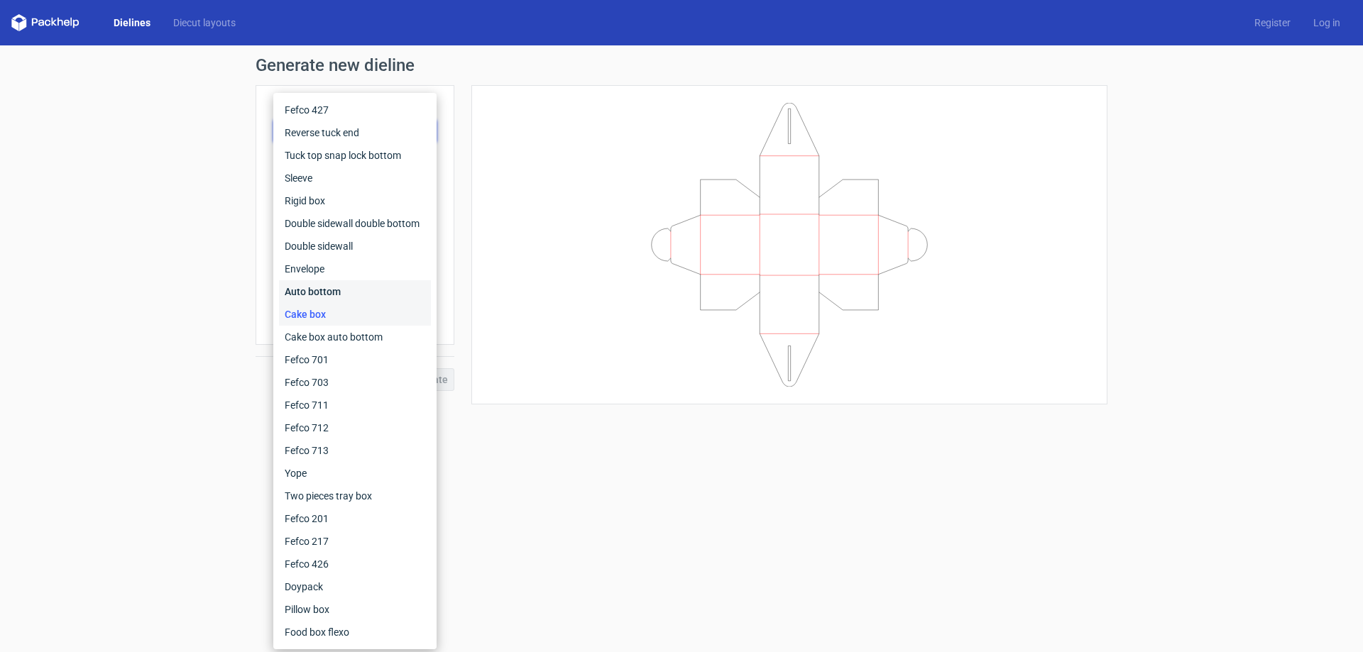
click at [327, 292] on div "Auto bottom" at bounding box center [355, 291] width 152 height 23
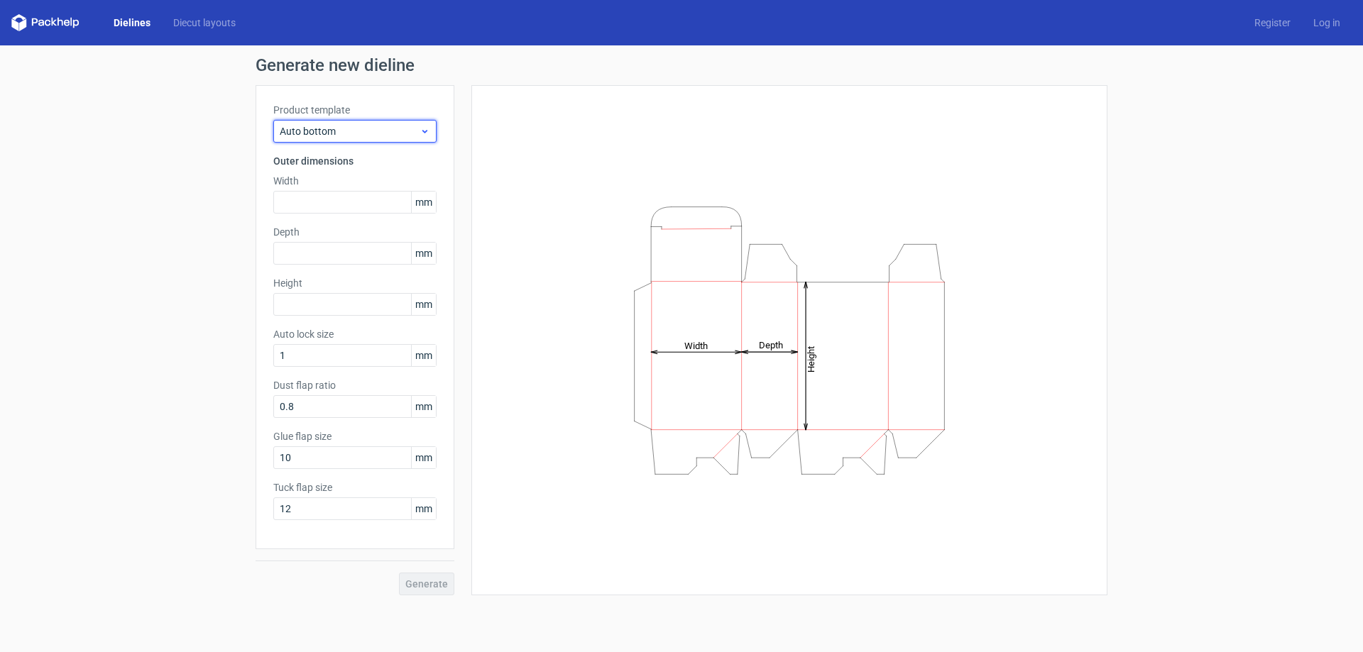
click at [353, 133] on span "Auto bottom" at bounding box center [350, 131] width 140 height 14
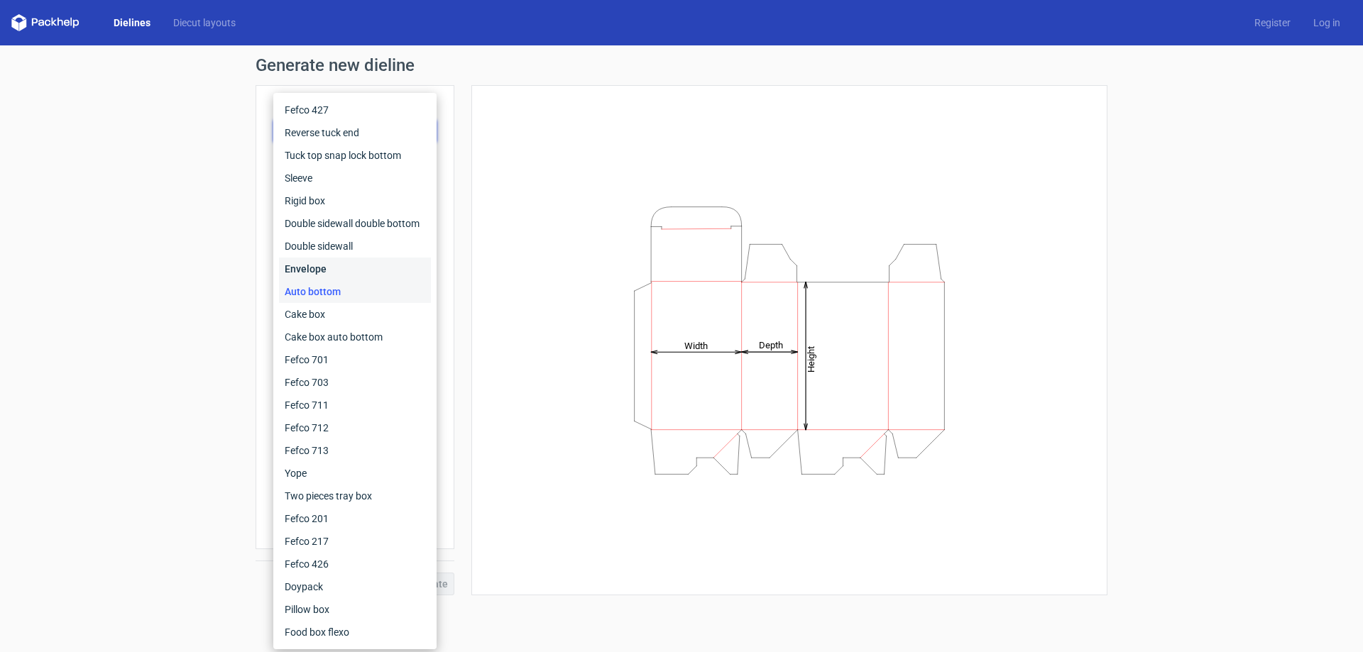
click at [340, 269] on div "Envelope" at bounding box center [355, 269] width 152 height 23
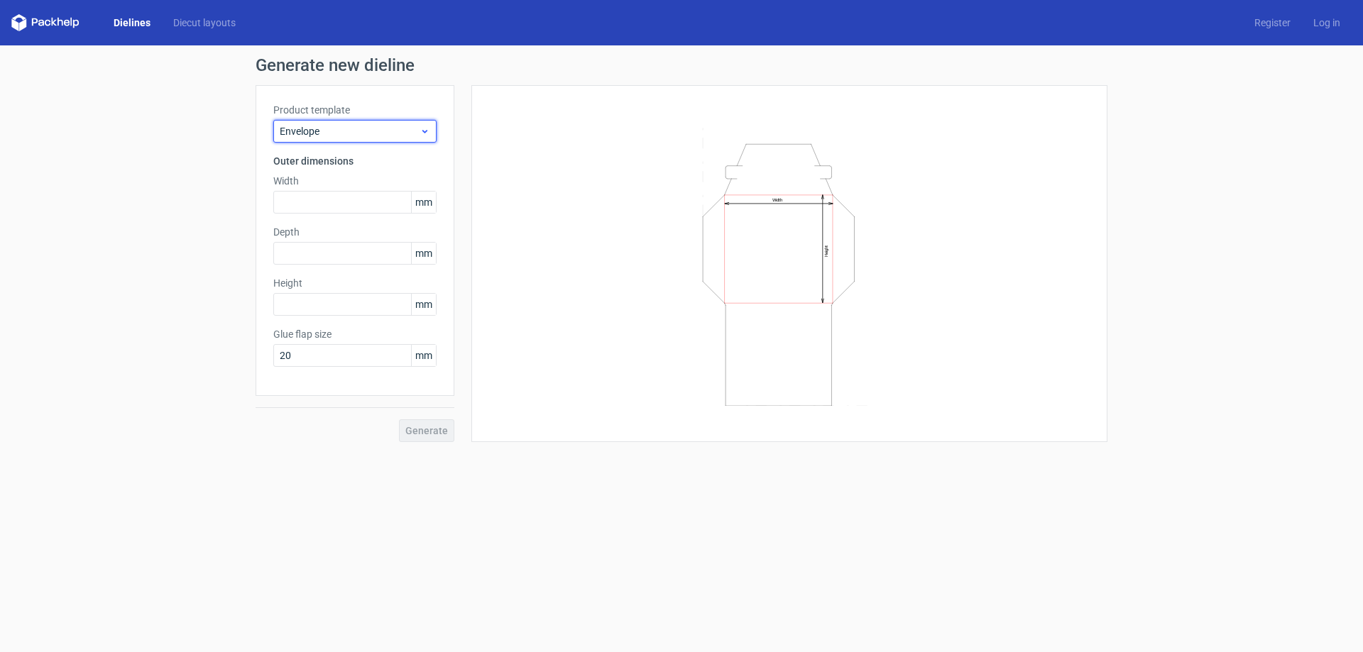
click at [378, 128] on span "Envelope" at bounding box center [350, 131] width 140 height 14
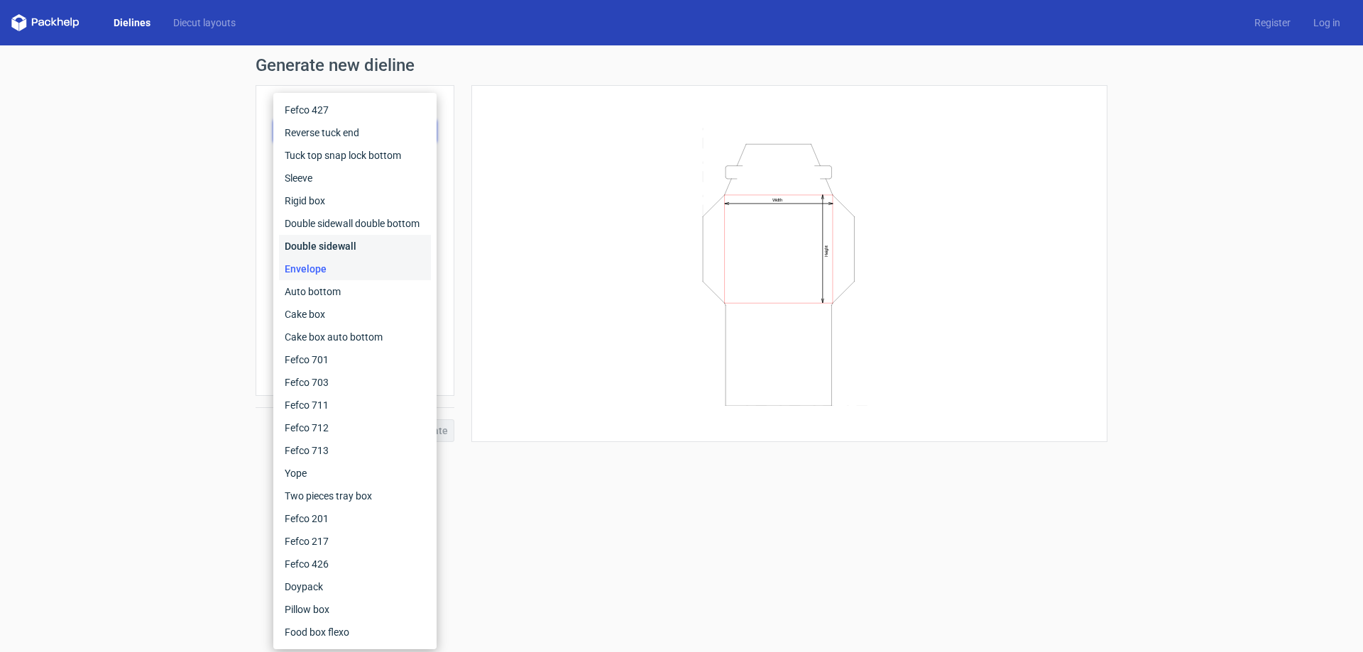
click at [340, 248] on div "Double sidewall" at bounding box center [355, 246] width 152 height 23
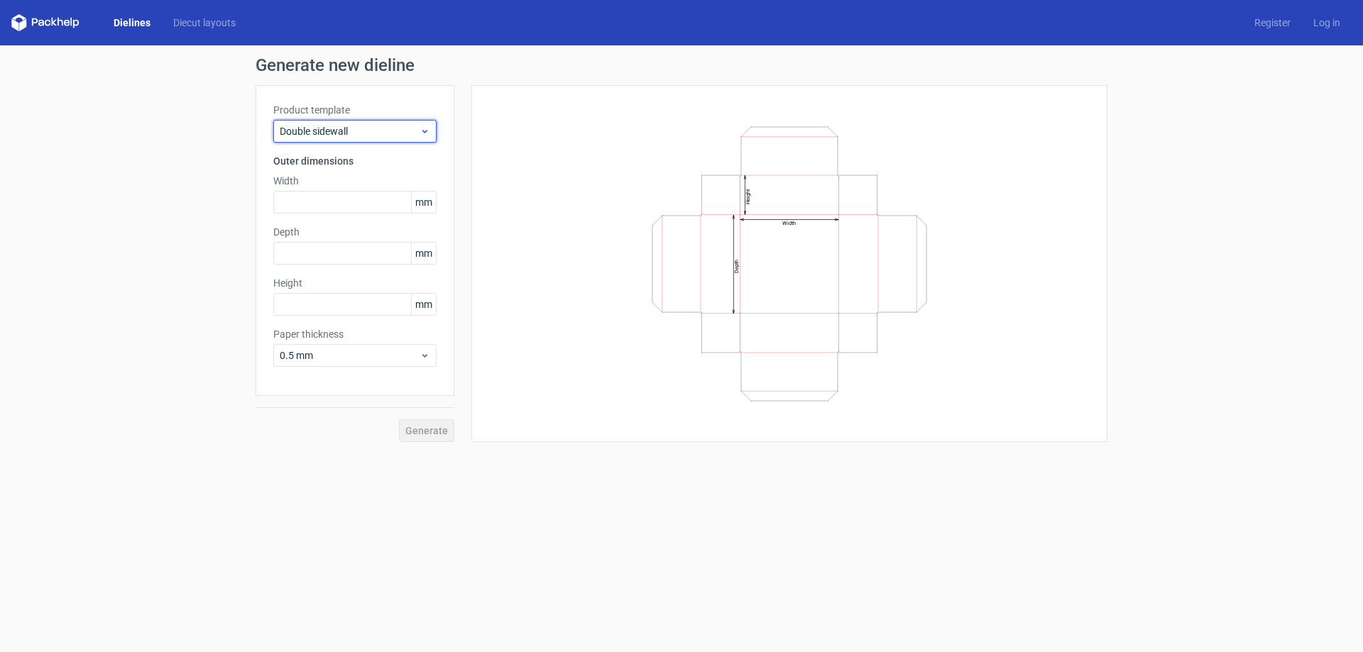
click at [377, 132] on span "Double sidewall" at bounding box center [350, 131] width 140 height 14
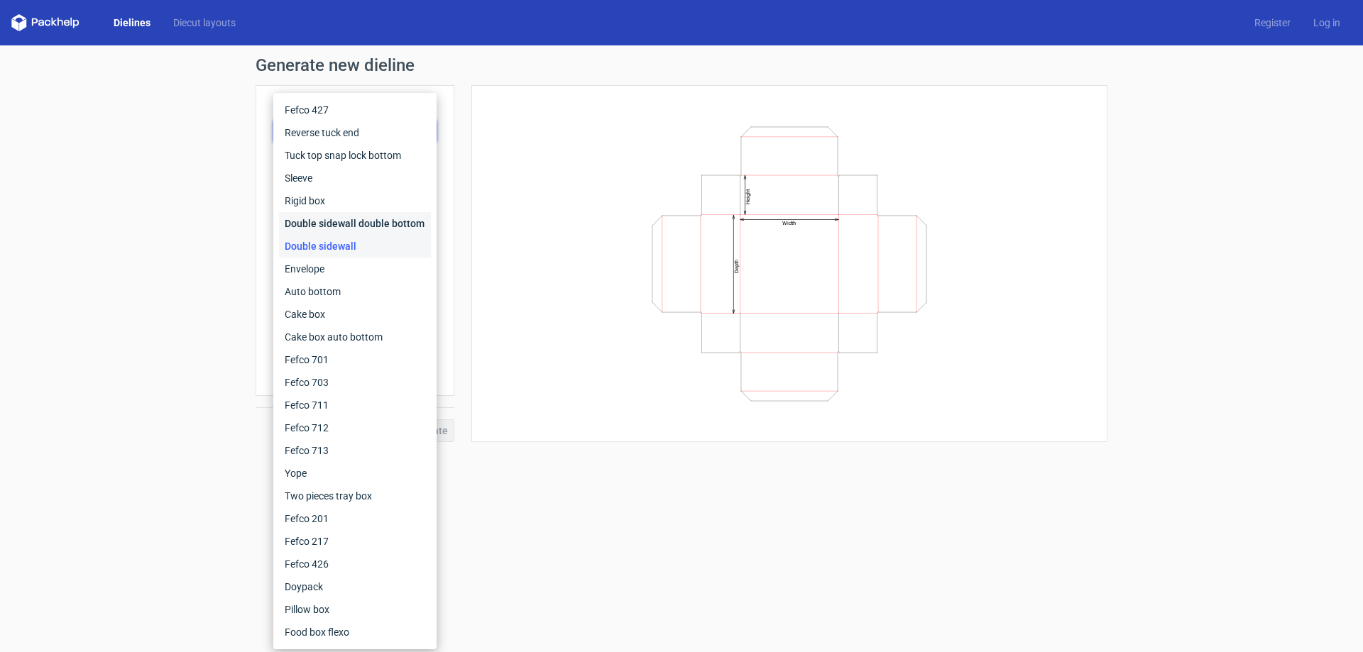
click at [346, 226] on div "Double sidewall double bottom" at bounding box center [355, 223] width 152 height 23
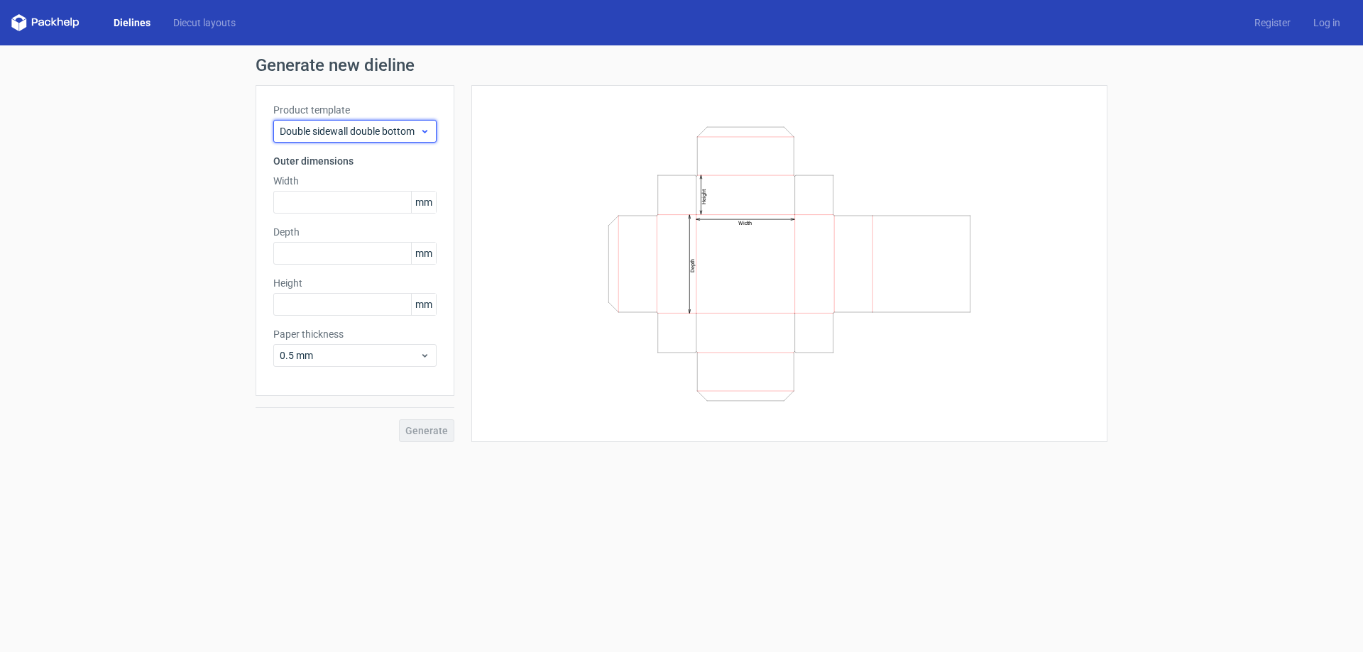
click at [361, 132] on span "Double sidewall double bottom" at bounding box center [350, 131] width 140 height 14
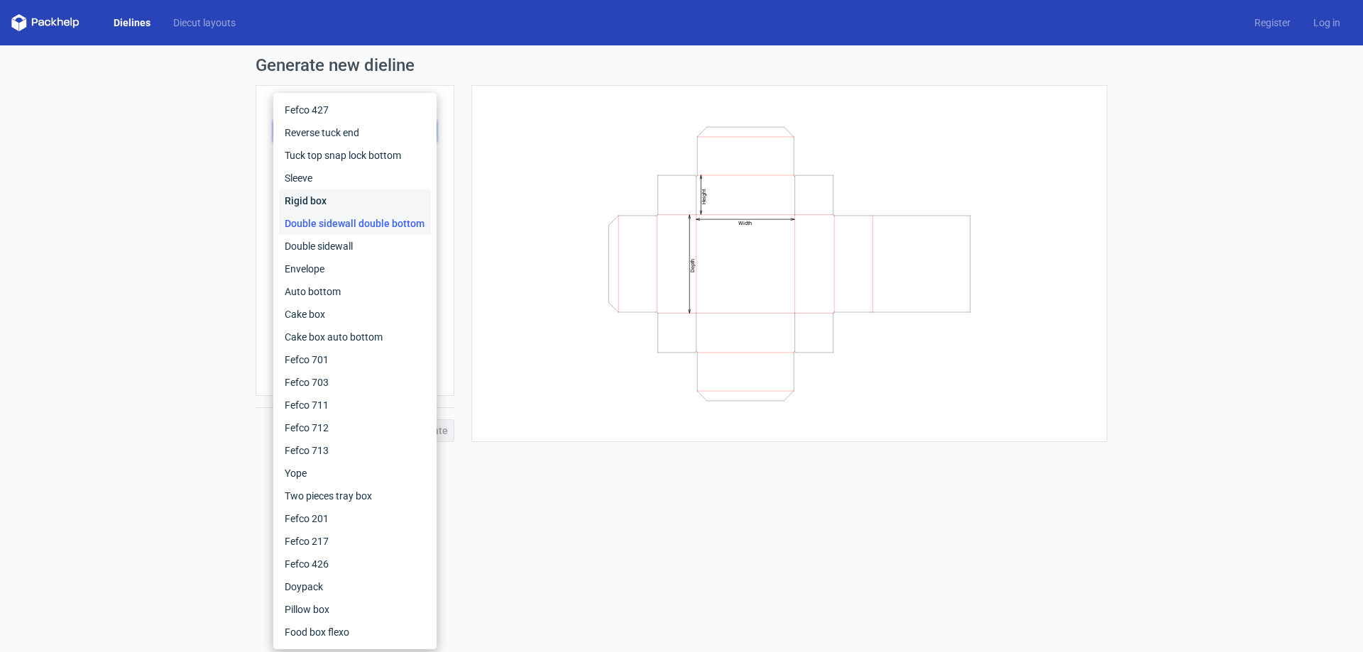
click at [334, 198] on div "Rigid box" at bounding box center [355, 201] width 152 height 23
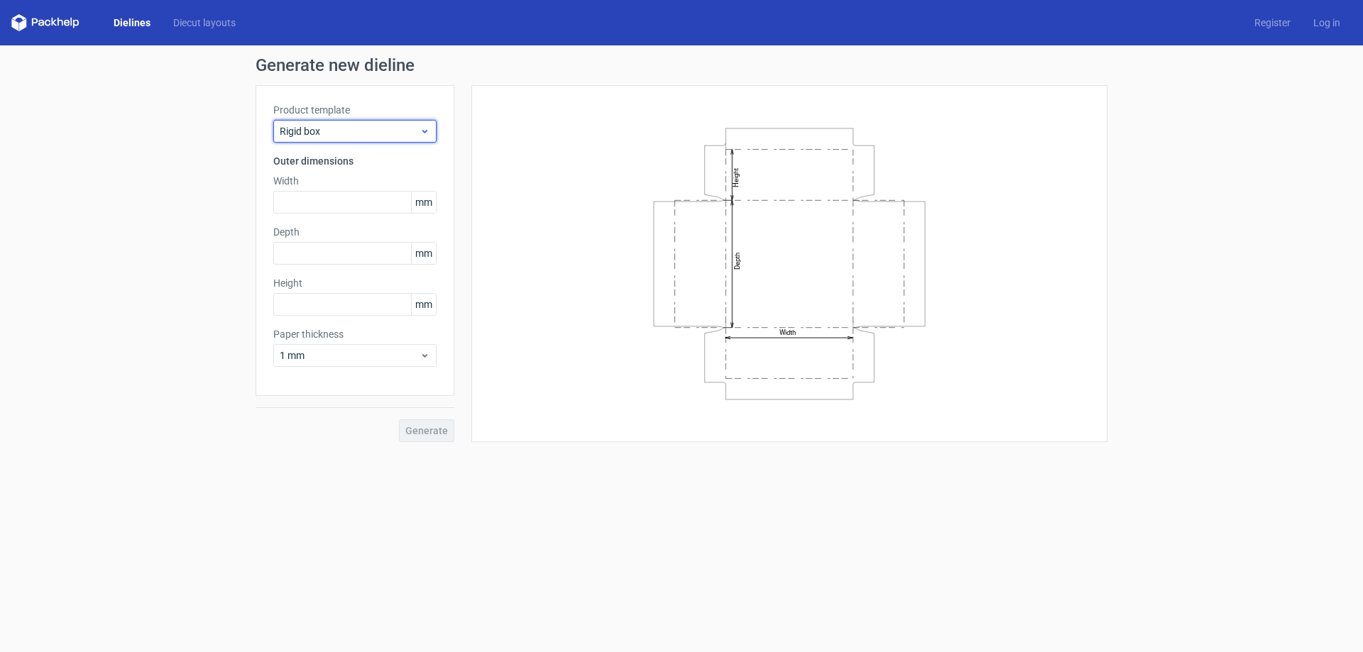
click at [356, 133] on span "Rigid box" at bounding box center [350, 131] width 140 height 14
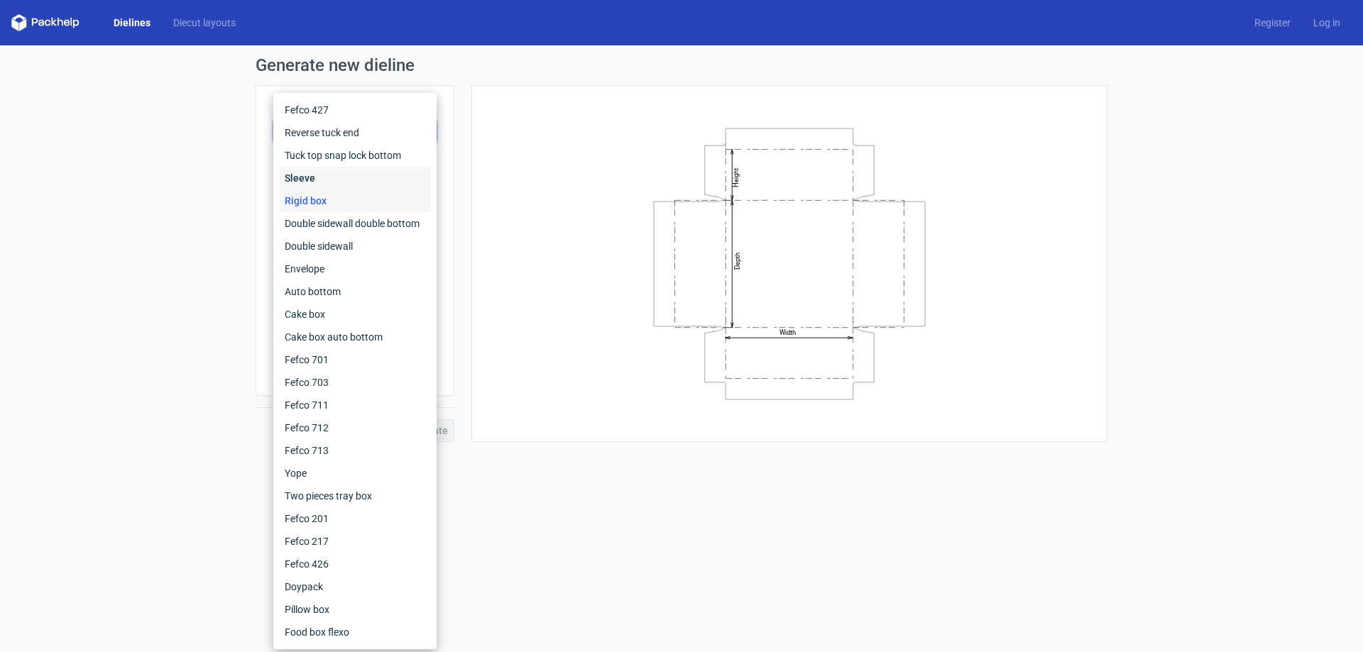
click at [337, 180] on div "Sleeve" at bounding box center [355, 178] width 152 height 23
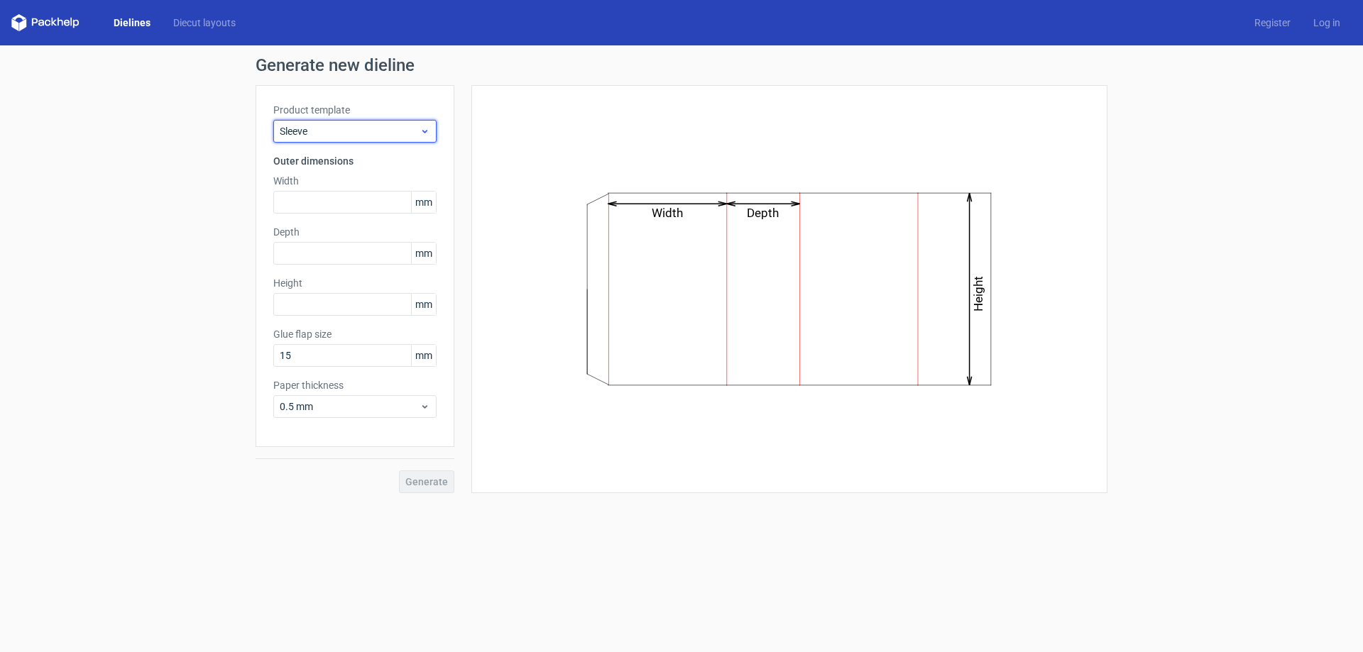
click at [356, 127] on span "Sleeve" at bounding box center [350, 131] width 140 height 14
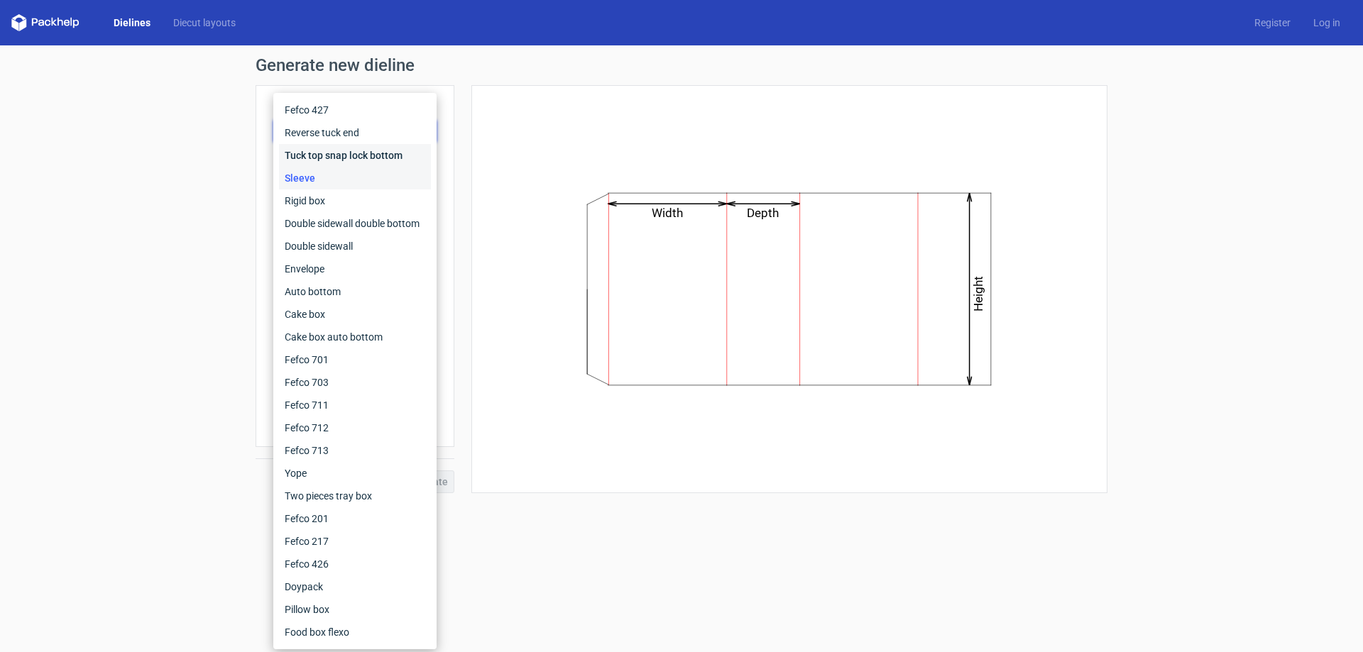
click at [340, 160] on div "Tuck top snap lock bottom" at bounding box center [355, 155] width 152 height 23
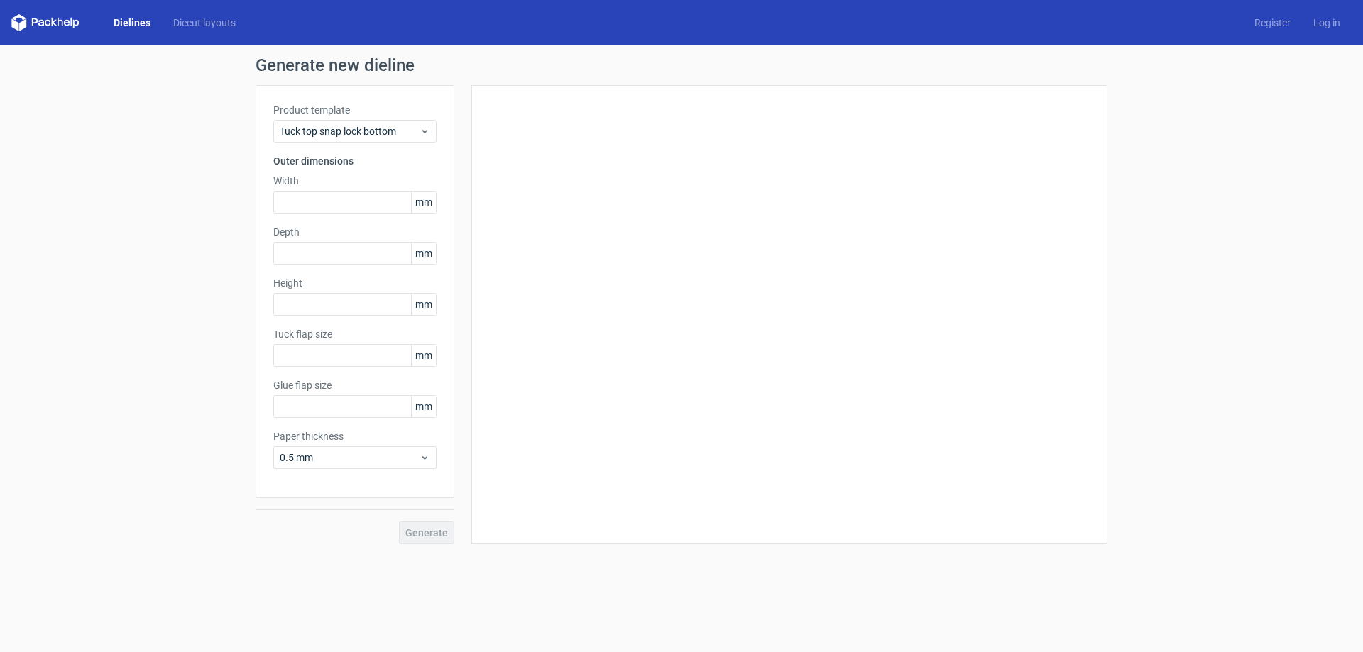
type input "15"
type input "10"
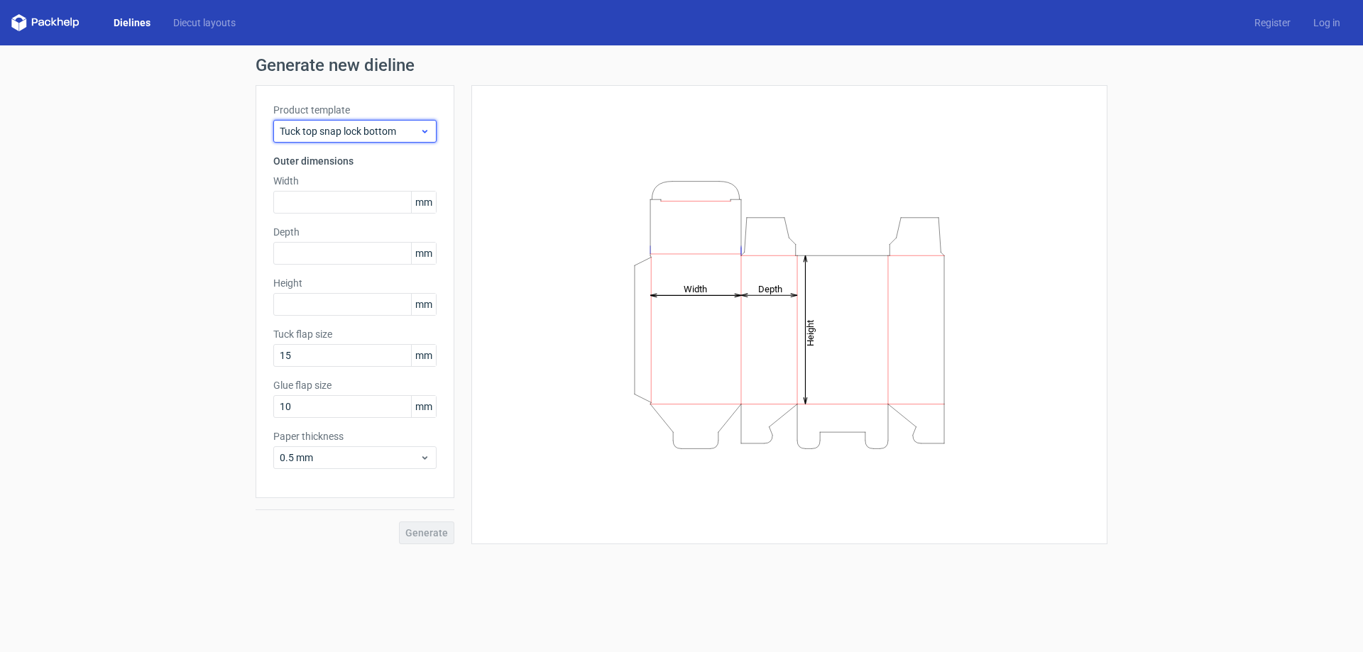
click at [354, 126] on span "Tuck top snap lock bottom" at bounding box center [350, 131] width 140 height 14
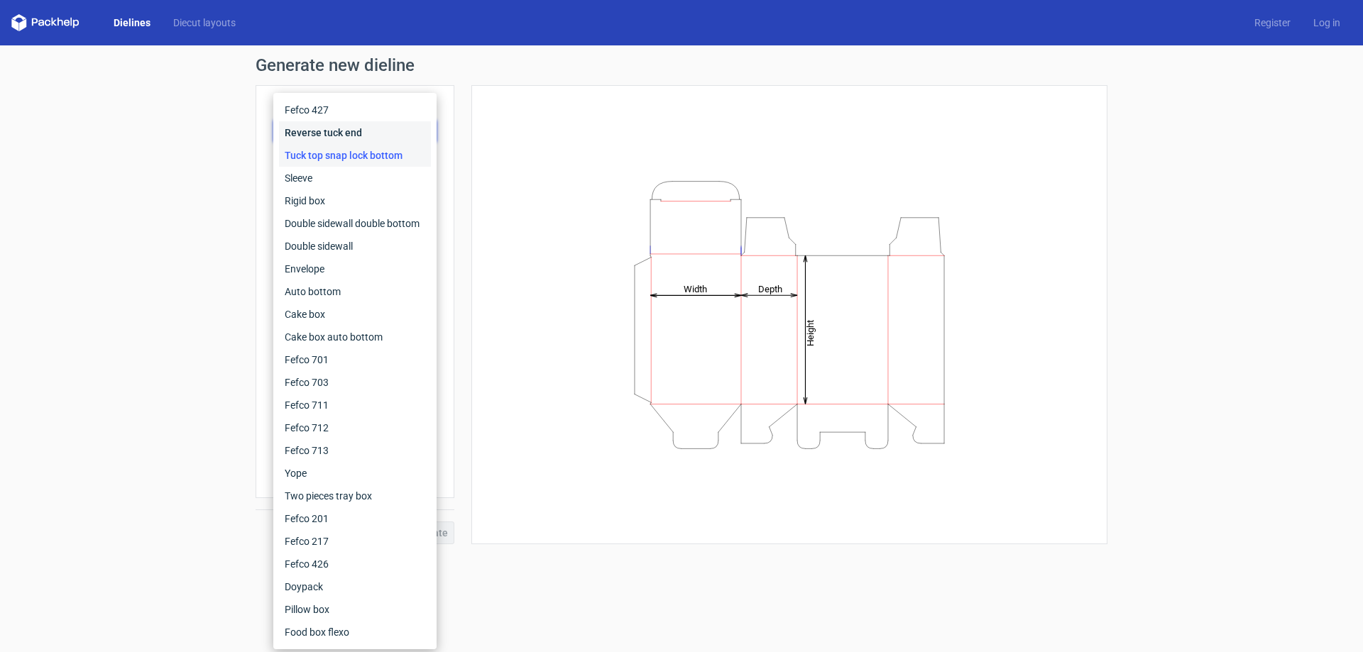
click at [348, 139] on div "Reverse tuck end" at bounding box center [355, 132] width 152 height 23
